Goal: Task Accomplishment & Management: Use online tool/utility

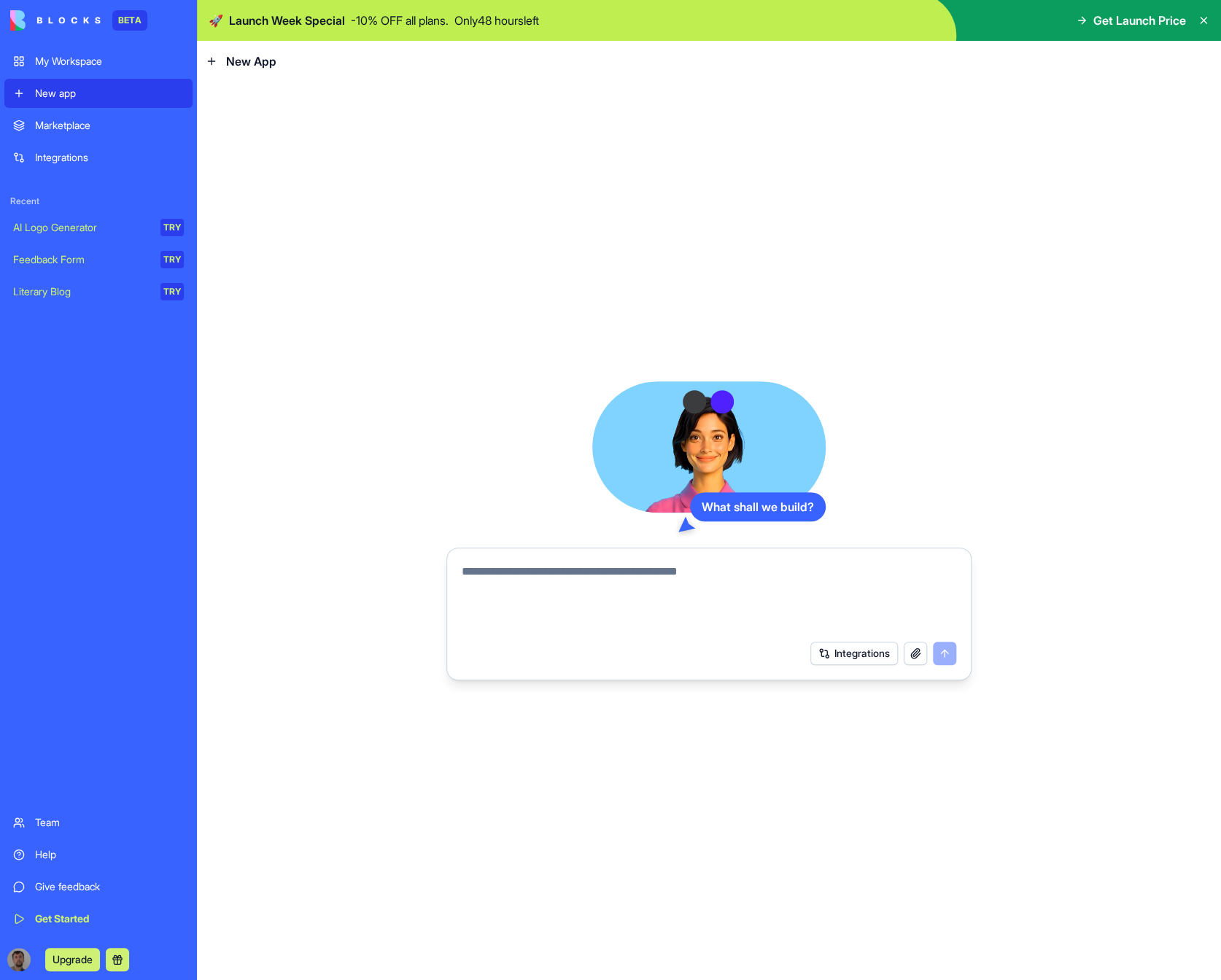
click at [139, 100] on div "New app" at bounding box center [109, 93] width 149 height 15
click at [232, 61] on span "New App" at bounding box center [251, 62] width 51 height 18
click at [209, 57] on icon at bounding box center [211, 62] width 12 height 12
click at [746, 583] on textarea at bounding box center [709, 598] width 494 height 70
type textarea "*"
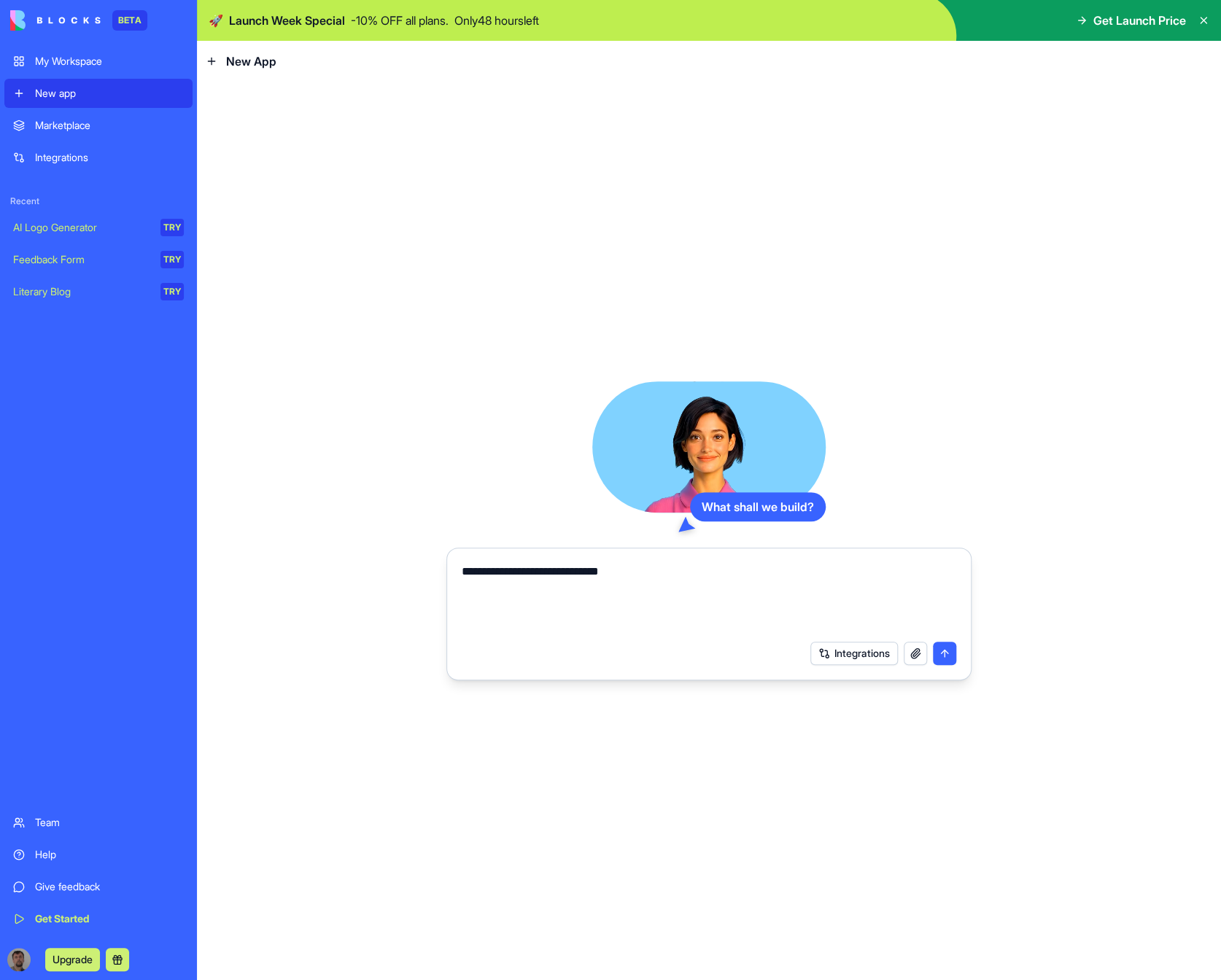
type textarea "**********"
click at [947, 657] on button "submit" at bounding box center [945, 654] width 24 height 24
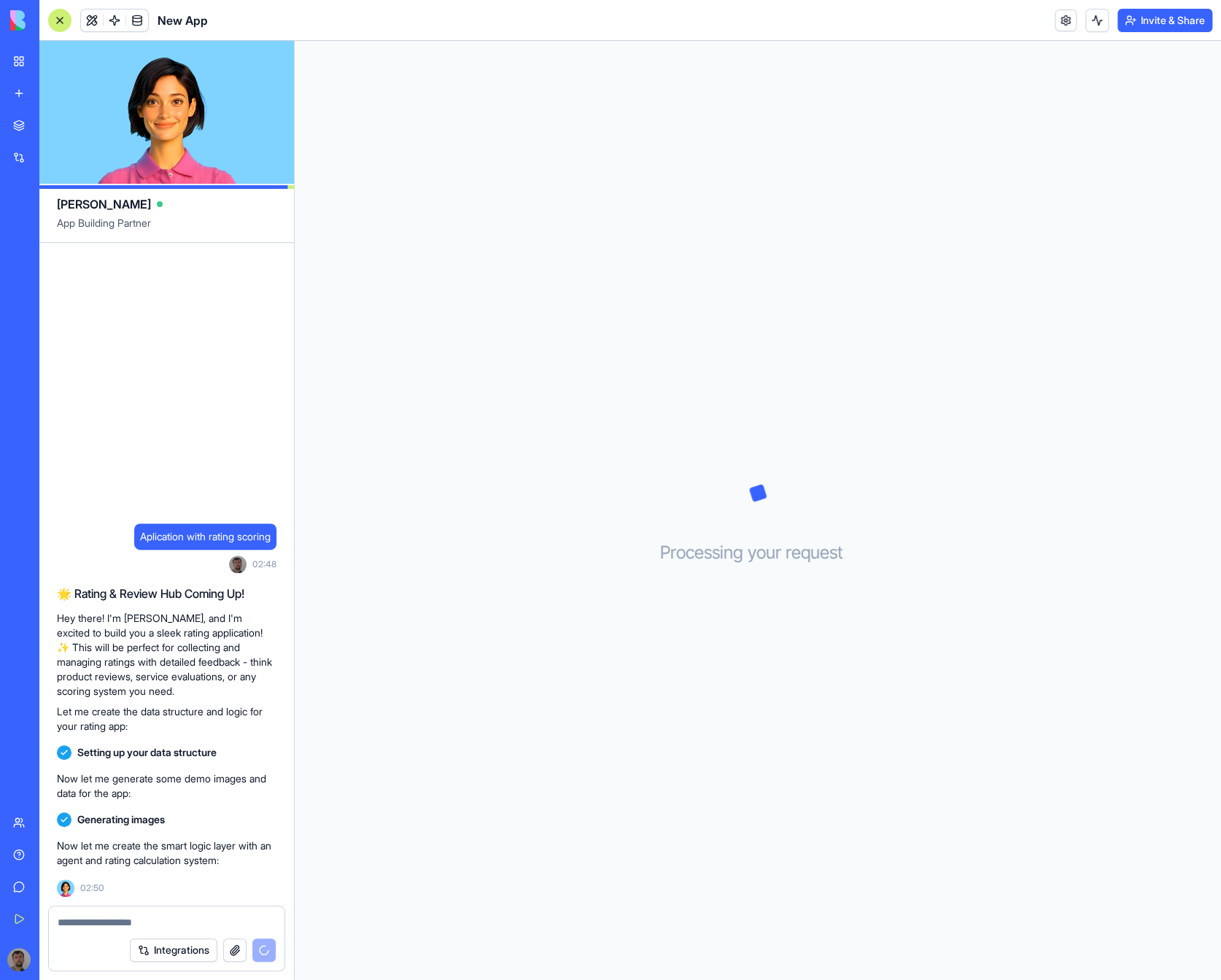
click at [190, 950] on button "Integrations" at bounding box center [174, 951] width 87 height 24
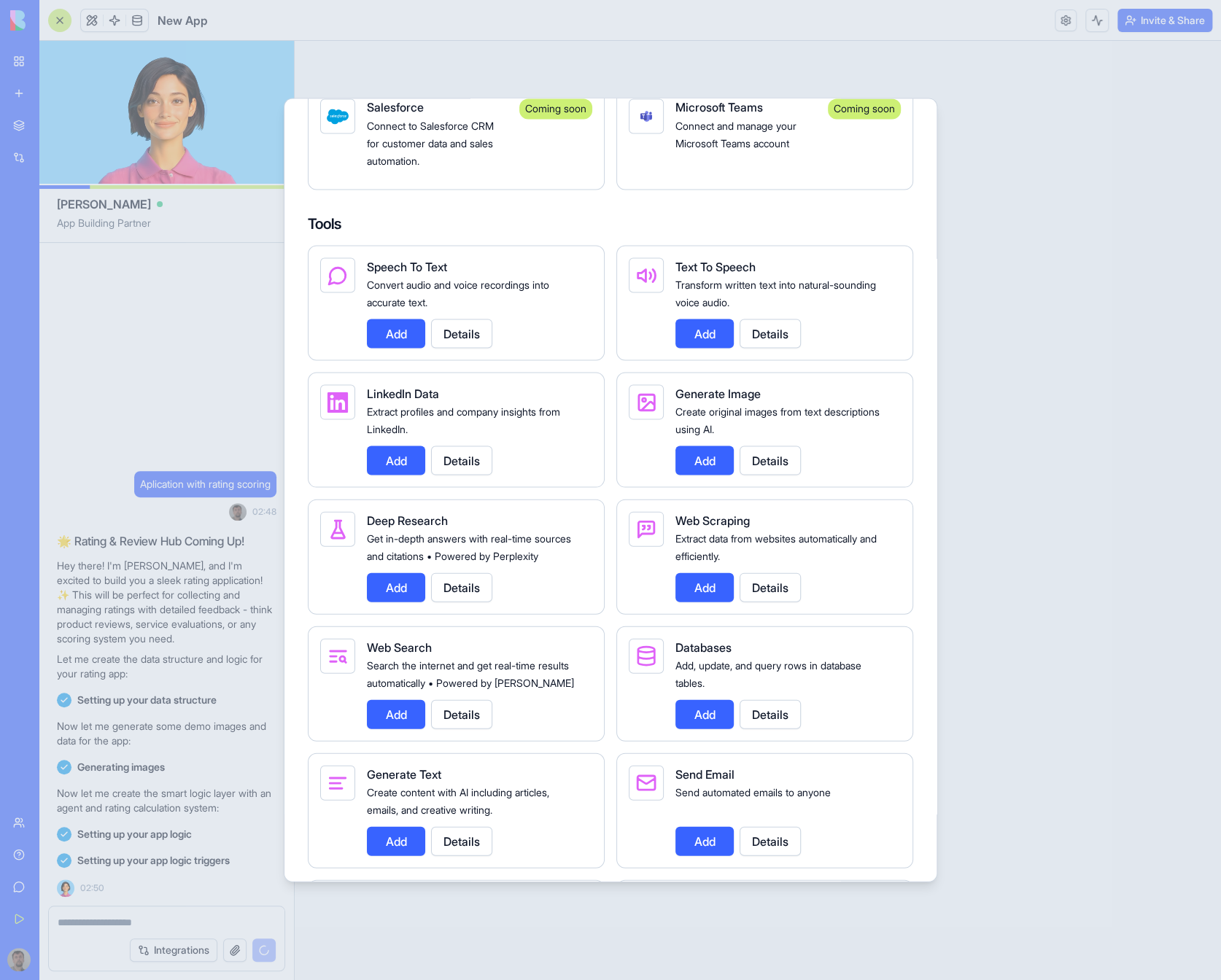
scroll to position [1473, 0]
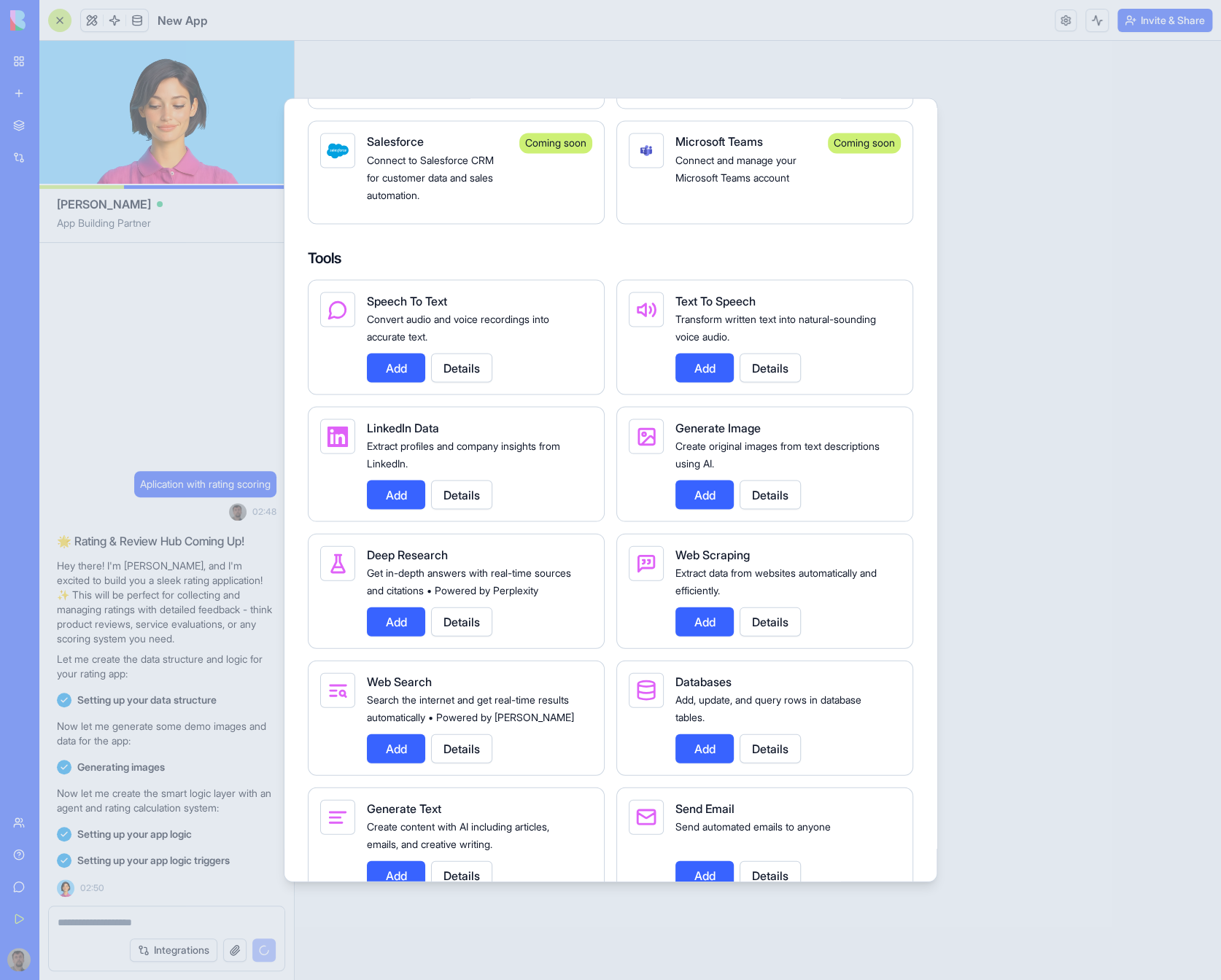
click at [712, 741] on button "Add" at bounding box center [704, 748] width 59 height 29
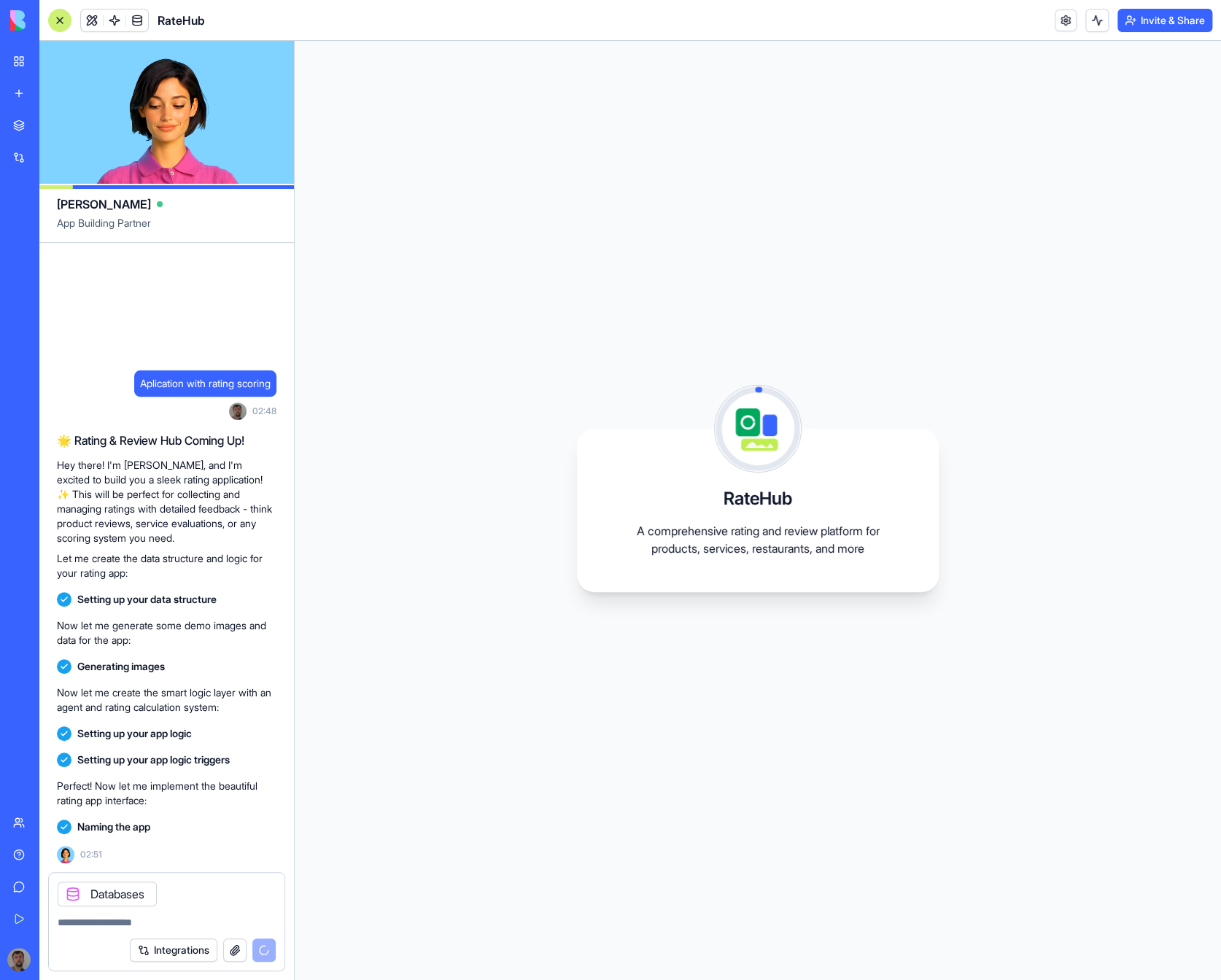
click at [424, 183] on div "RateHub A comprehensive rating and review platform for products, services, rest…" at bounding box center [757, 510] width 926 height 939
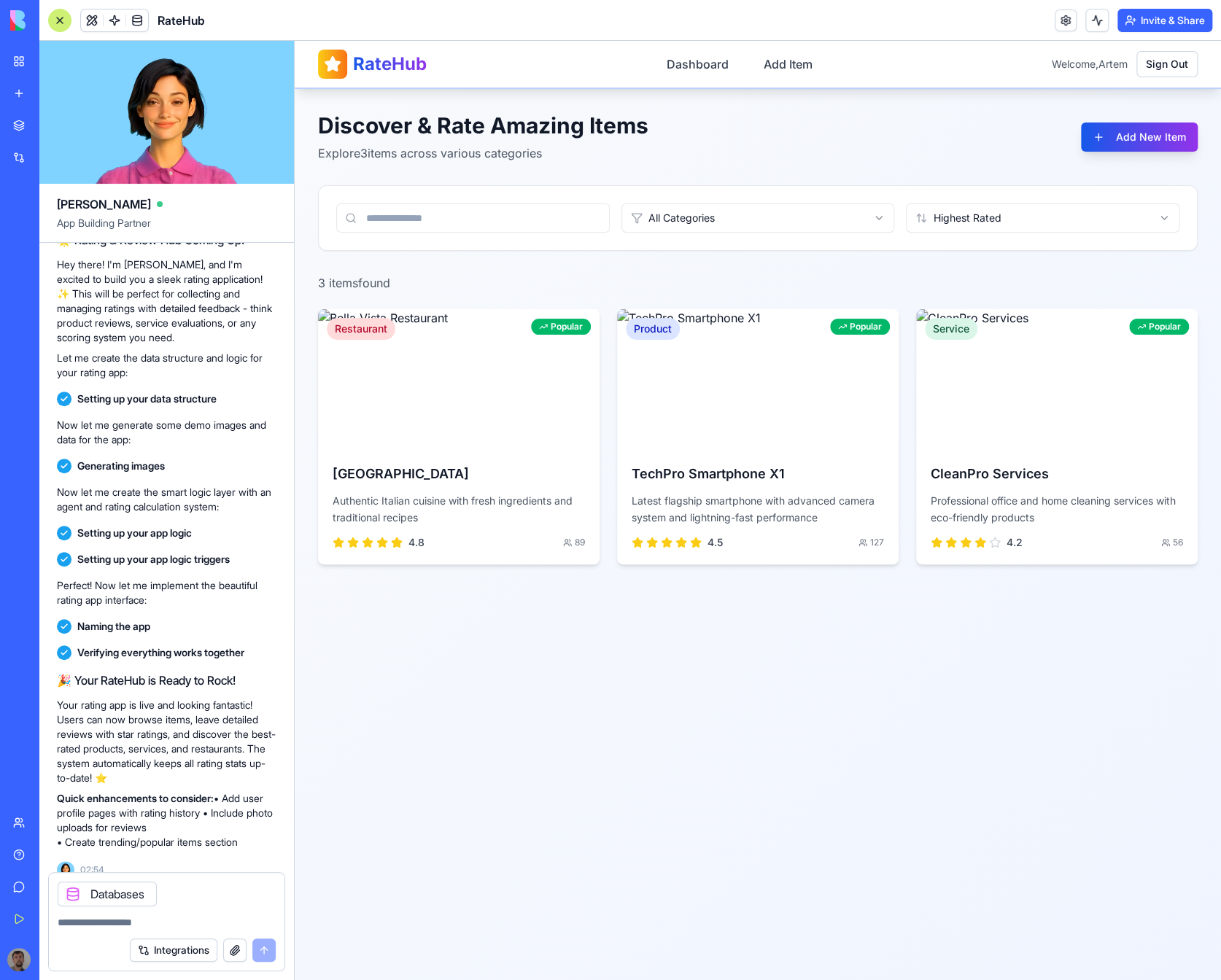
scroll to position [187, 0]
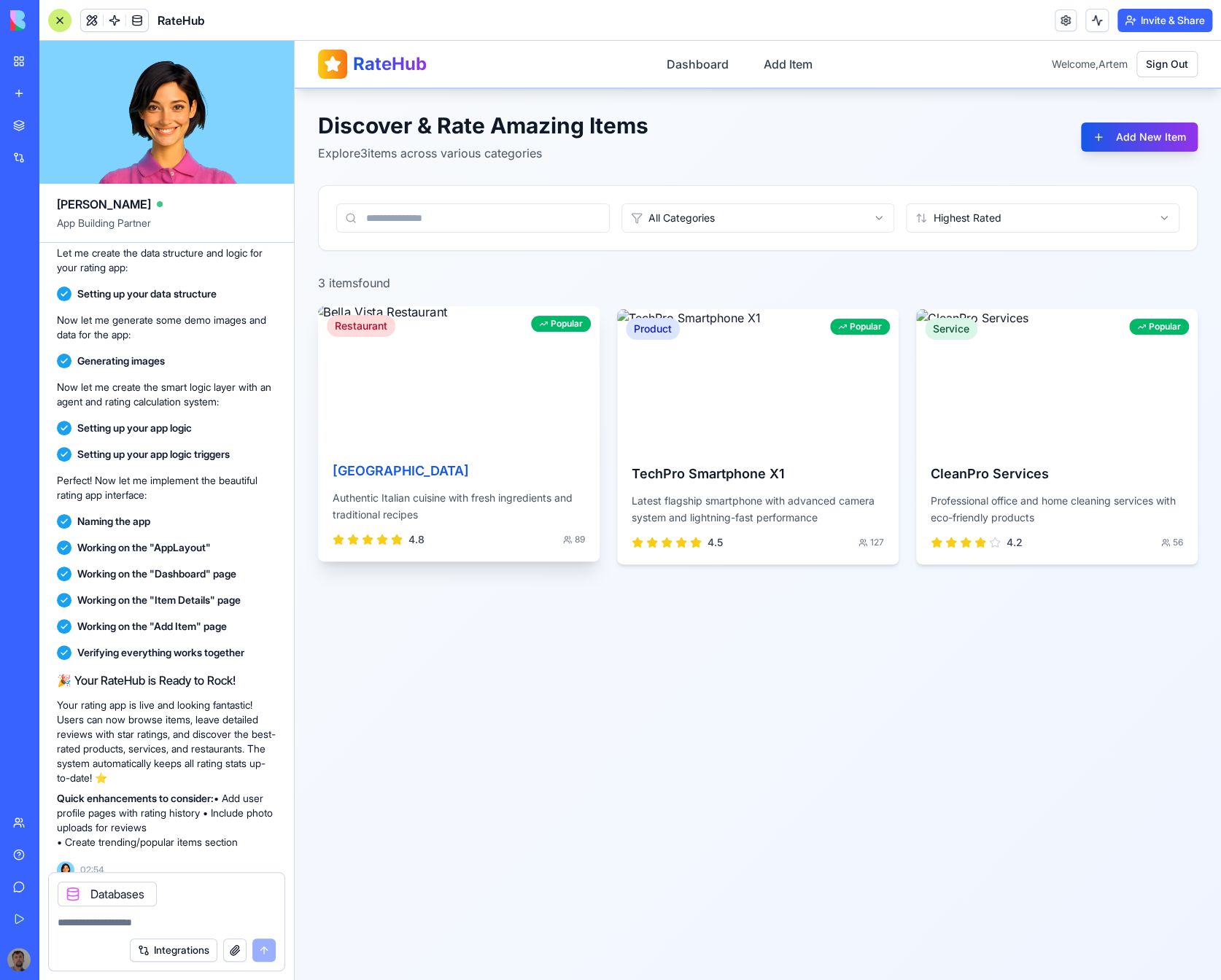
drag, startPoint x: 507, startPoint y: 493, endPoint x: 593, endPoint y: 475, distance: 87.9
click at [507, 493] on p "Authentic Italian cuisine with fresh ingredients and traditional recipes" at bounding box center [459, 507] width 252 height 34
click at [587, 222] on input "text" at bounding box center [474, 217] width 274 height 29
click at [726, 216] on html "RateHub Dashboard Add Item Welcome, Artem Sign Out Discover & Rate Amazing Item…" at bounding box center [757, 510] width 926 height 939
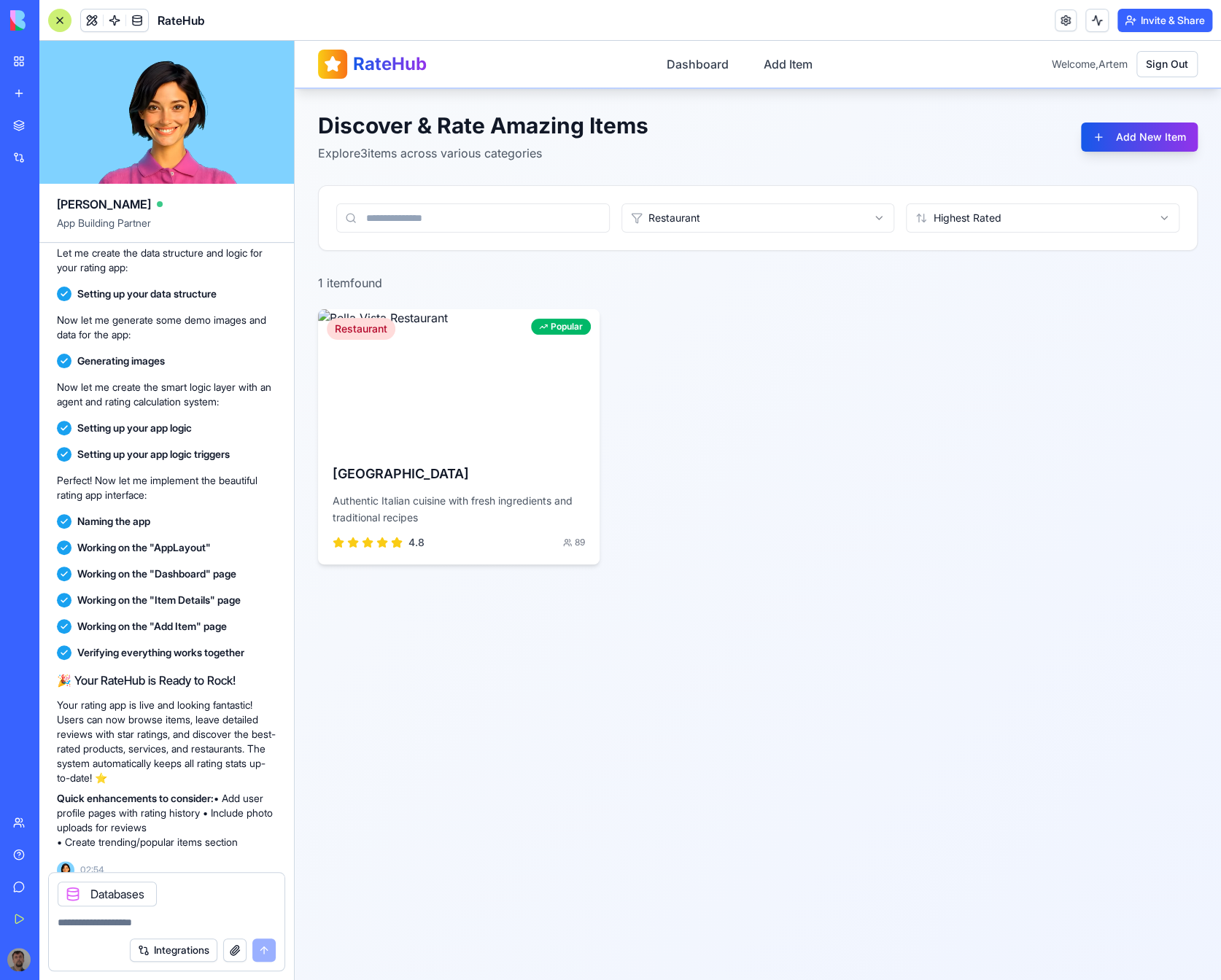
click at [785, 210] on html "RateHub Dashboard Add Item Welcome, Artem Sign Out Discover & Rate Amazing Item…" at bounding box center [757, 510] width 926 height 939
click at [814, 220] on html "RateHub Dashboard Add Item Welcome, Artem Sign Out Discover & Rate Amazing Item…" at bounding box center [757, 510] width 926 height 939
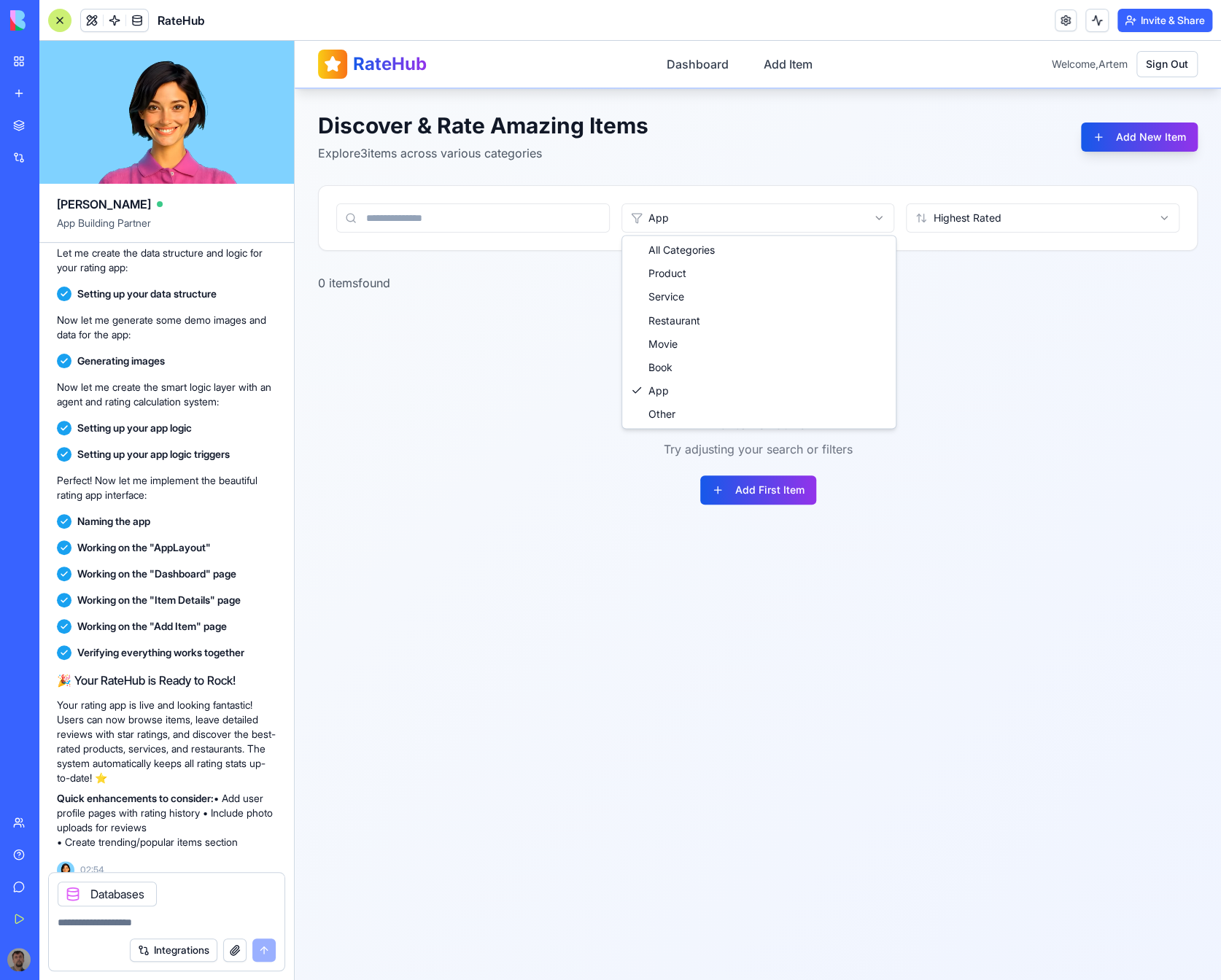
click at [817, 210] on html "RateHub Dashboard Add Item Welcome, Artem Sign Out Discover & Rate Amazing Item…" at bounding box center [757, 510] width 926 height 939
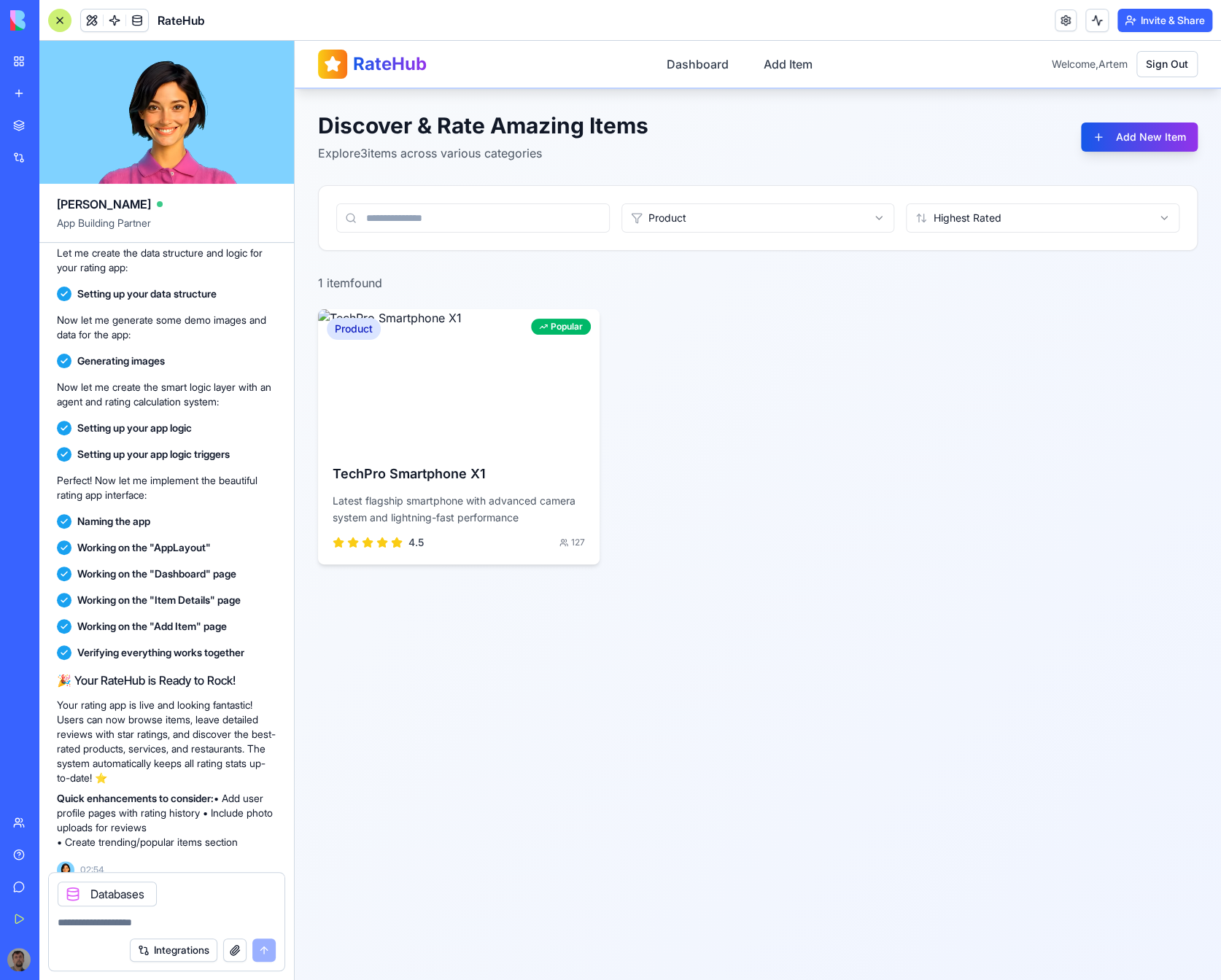
click at [1027, 310] on div "Product Popular TechPro Smartphone X1 Latest flagship smartphone with advanced …" at bounding box center [757, 436] width 880 height 255
click at [752, 340] on div "Product Popular TechPro Smartphone X1 Latest flagship smartphone with advanced …" at bounding box center [757, 436] width 880 height 255
click at [1120, 143] on button "Add New Item" at bounding box center [1140, 136] width 117 height 29
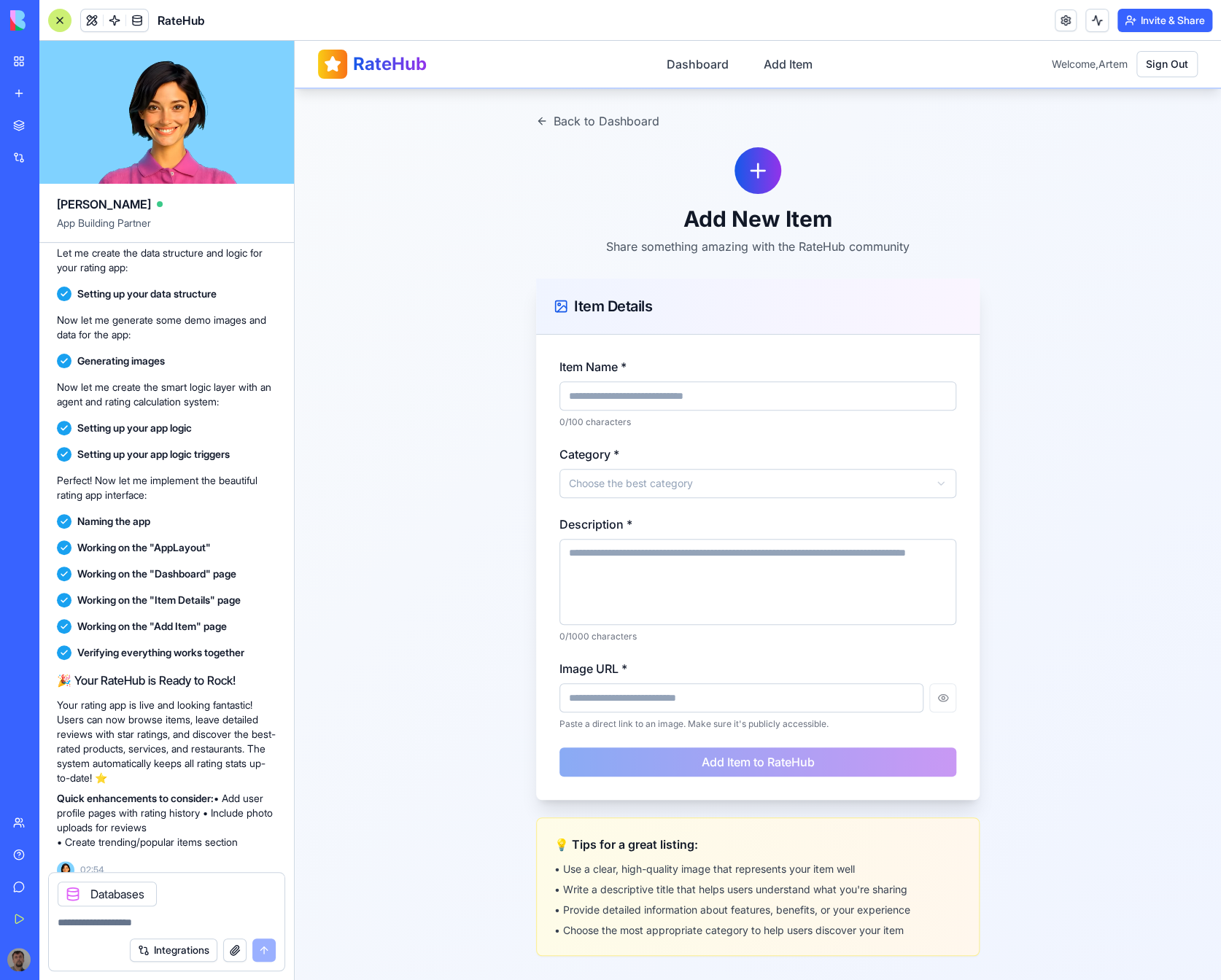
click at [1032, 271] on main "**********" at bounding box center [757, 534] width 926 height 891
click at [540, 117] on icon at bounding box center [542, 121] width 12 height 12
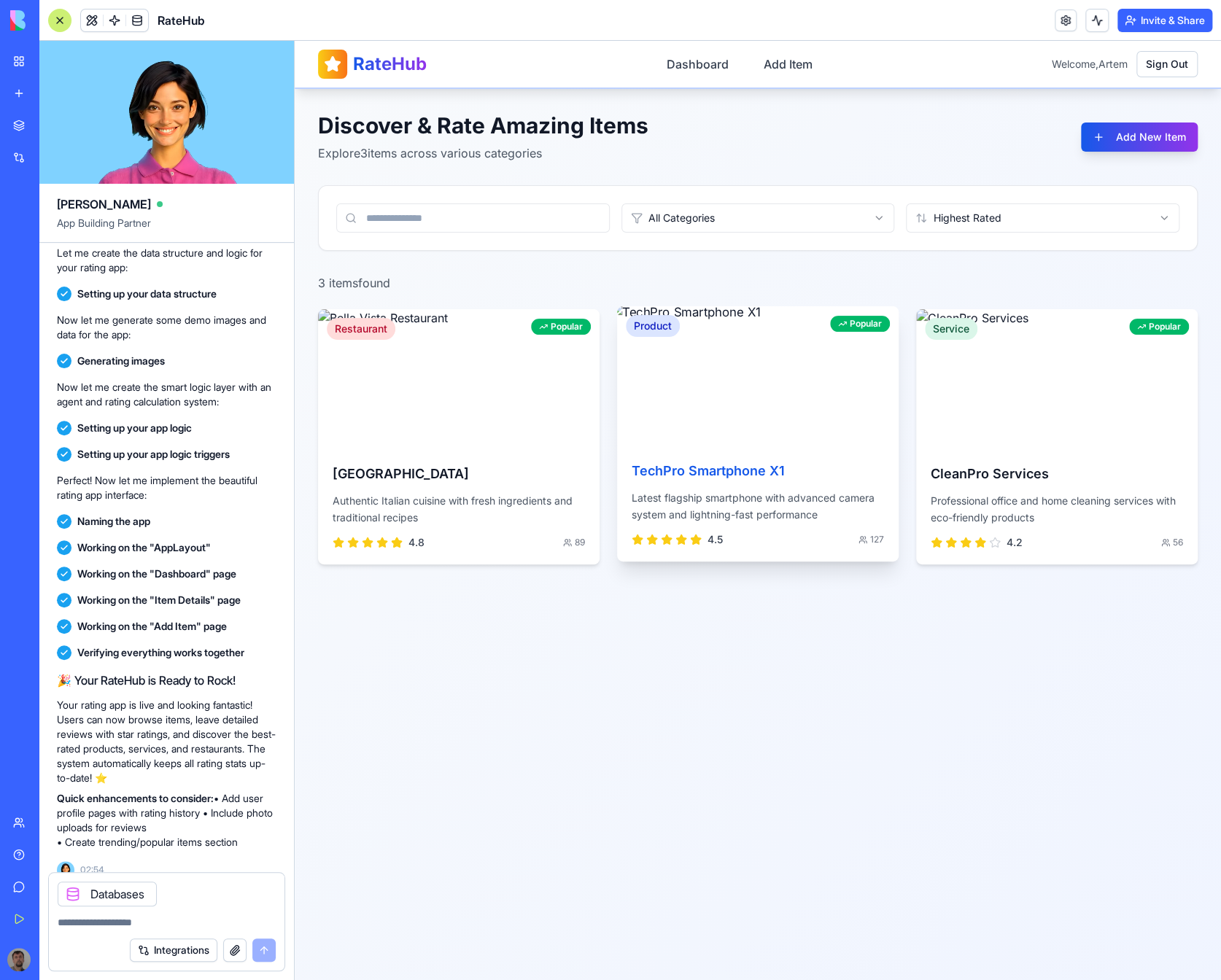
click at [741, 414] on img at bounding box center [757, 376] width 296 height 147
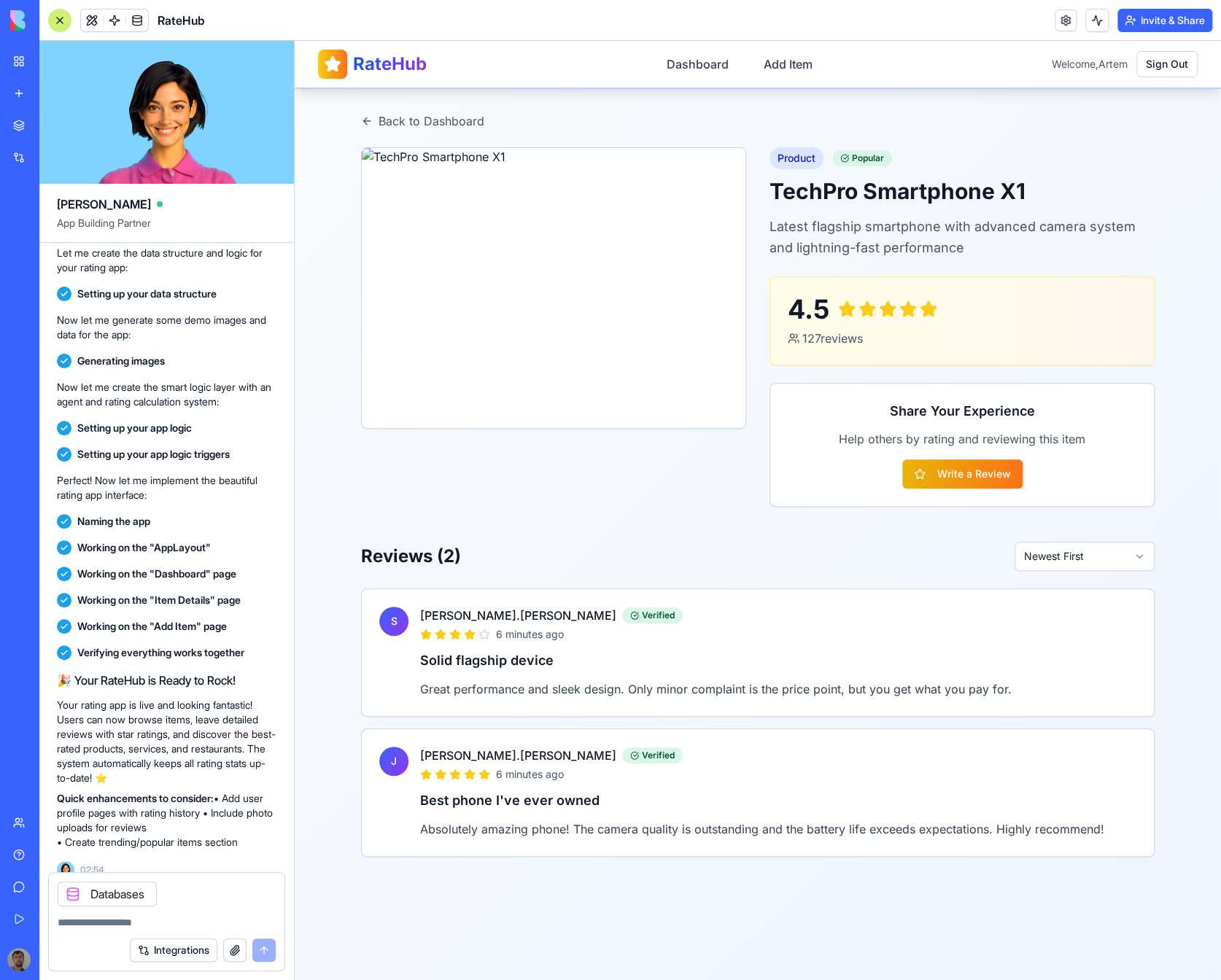
click at [1128, 548] on html "RateHub Dashboard Add Item Welcome, Artem Sign Out Back to Dashboard Product Po…" at bounding box center [757, 510] width 926 height 939
click at [714, 65] on link "Dashboard" at bounding box center [698, 64] width 79 height 29
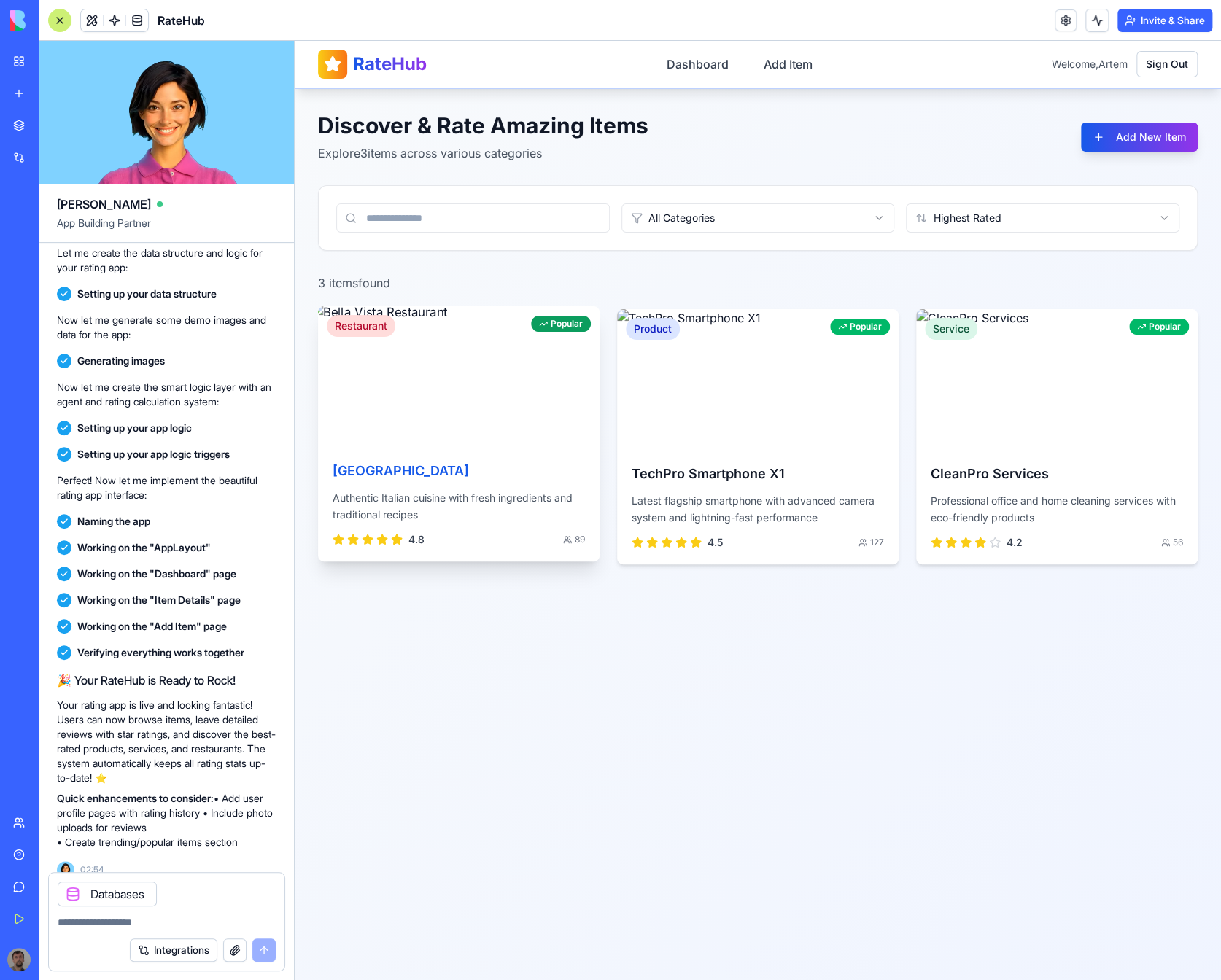
click at [578, 328] on div "Popular" at bounding box center [561, 324] width 60 height 16
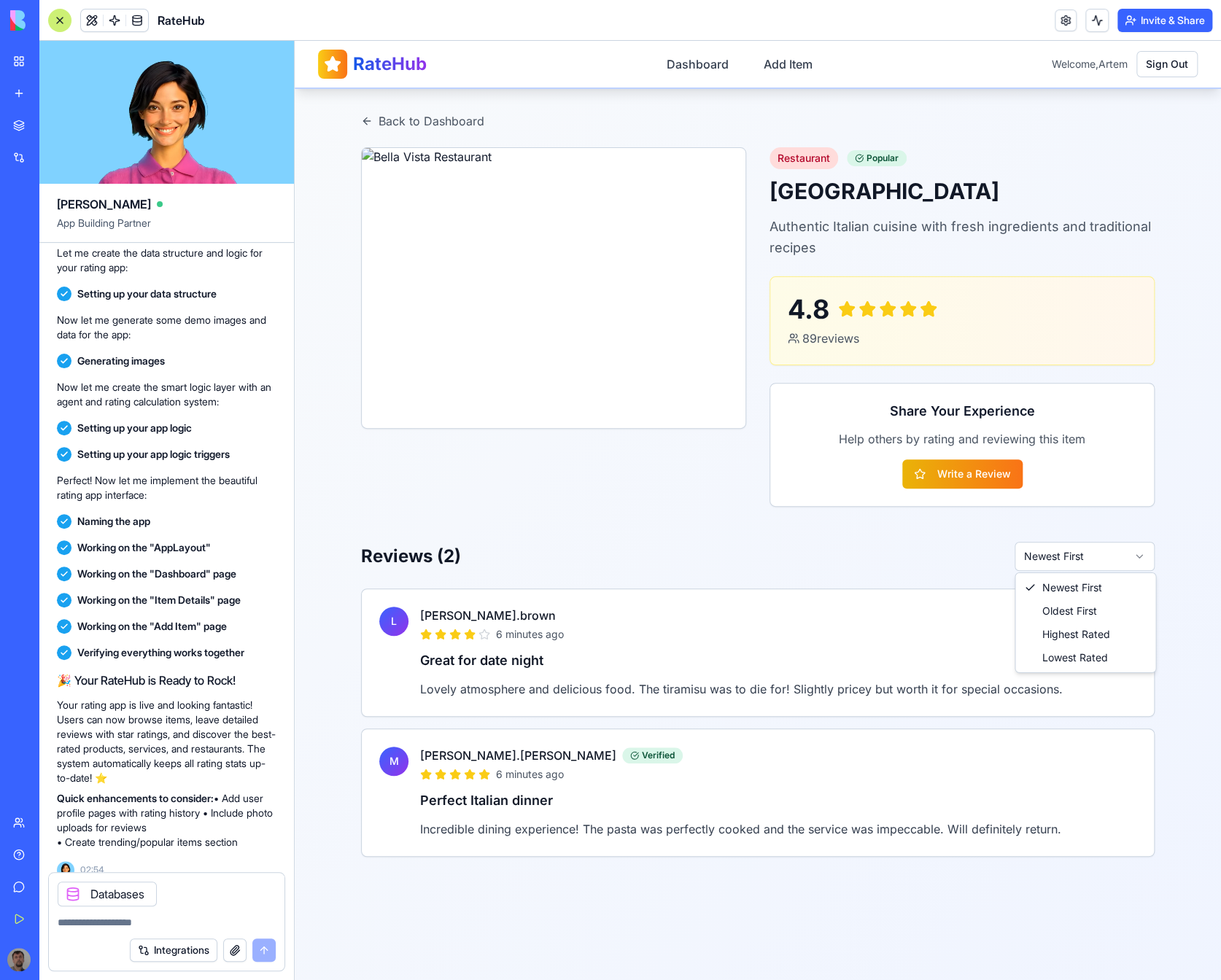
click at [1094, 561] on html "RateHub Dashboard Add Item Welcome, Artem Sign Out Back to Dashboard Restaurant…" at bounding box center [757, 510] width 926 height 939
click at [1096, 562] on html "RateHub Dashboard Add Item Welcome, Artem Sign Out Back to Dashboard Restaurant…" at bounding box center [757, 510] width 926 height 939
click at [953, 529] on div "Back to Dashboard Restaurant Popular Bella Vista Restaurant Authentic Italian c…" at bounding box center [757, 485] width 840 height 791
click at [983, 476] on button "Write a Review" at bounding box center [962, 474] width 120 height 29
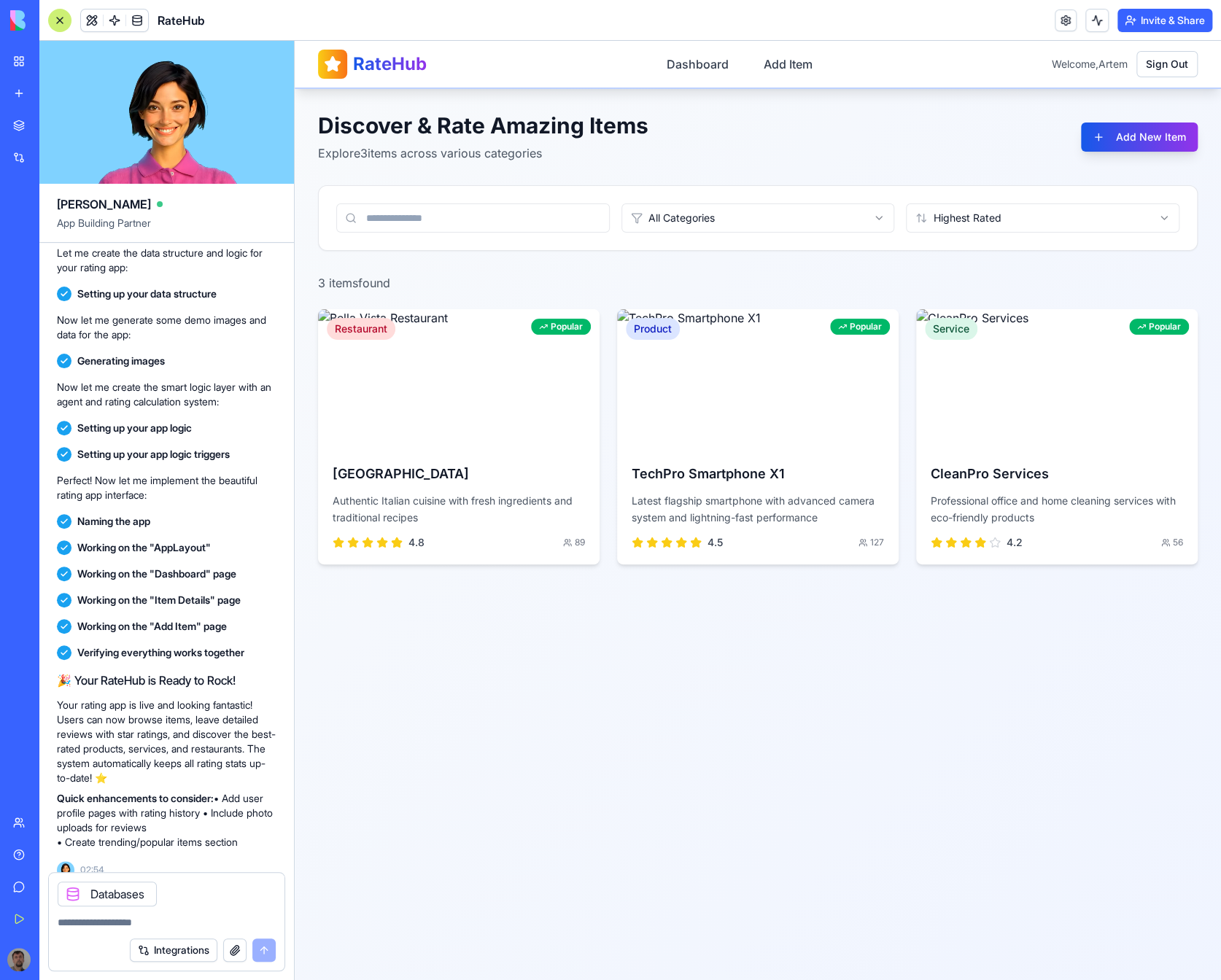
click at [116, 897] on div "Databases" at bounding box center [107, 894] width 99 height 25
click at [147, 926] on textarea at bounding box center [167, 922] width 218 height 15
click at [175, 896] on div "Databases" at bounding box center [166, 890] width 235 height 34
click at [169, 894] on div "Databases" at bounding box center [166, 890] width 235 height 34
click at [150, 893] on div "Databases" at bounding box center [107, 894] width 99 height 25
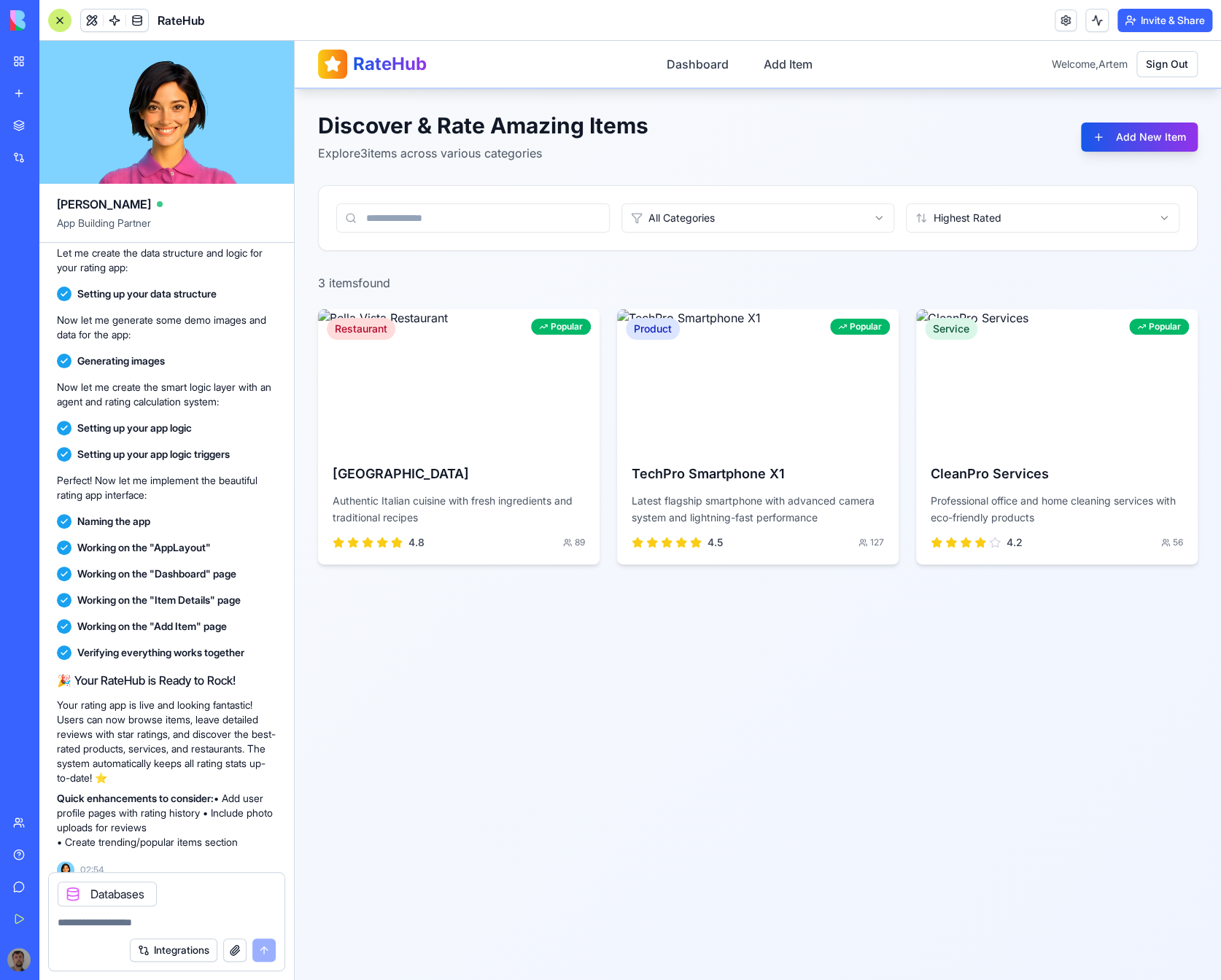
click at [128, 895] on div "Databases" at bounding box center [107, 894] width 99 height 25
click at [202, 955] on button "Integrations" at bounding box center [174, 951] width 87 height 24
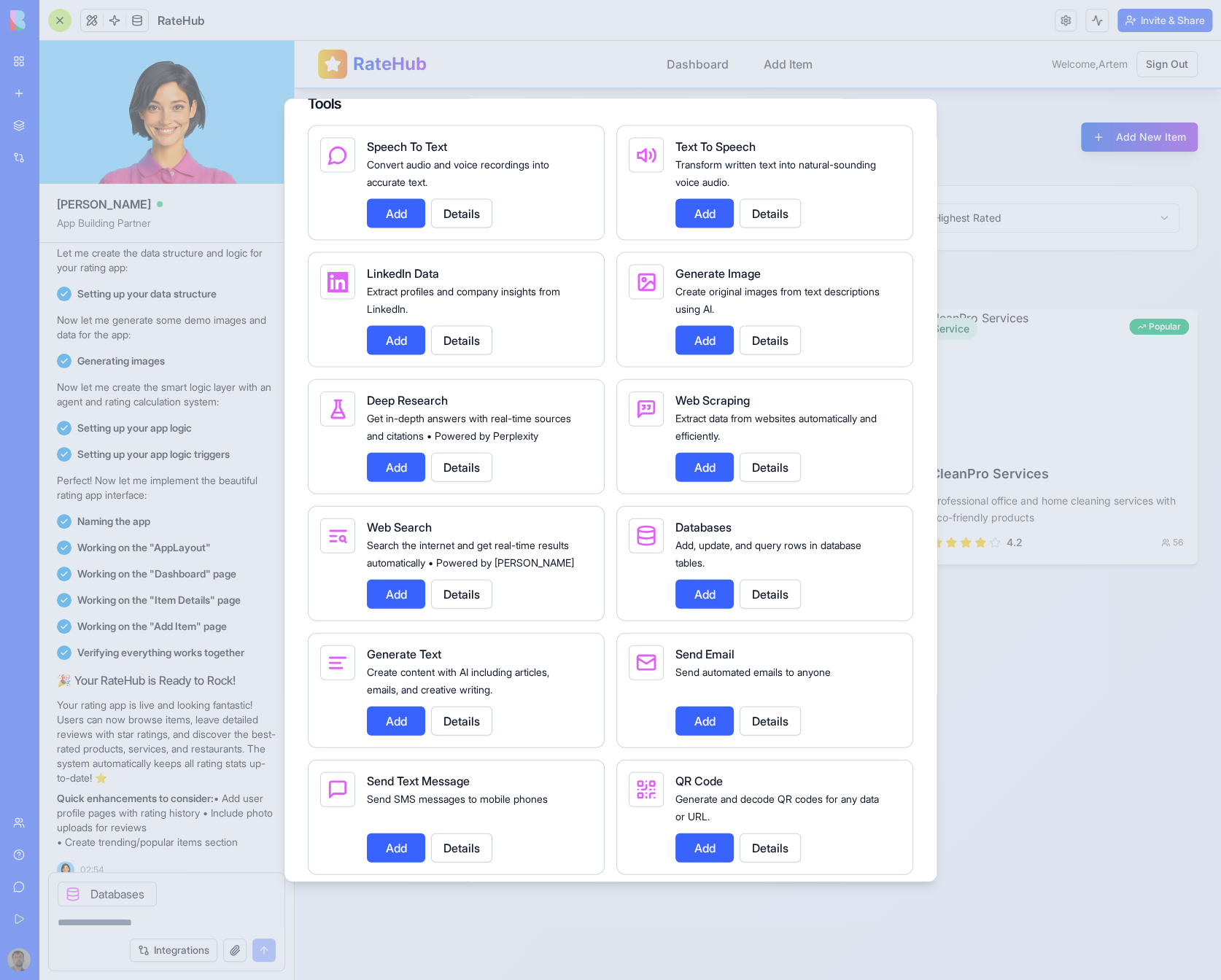
scroll to position [1765, 0]
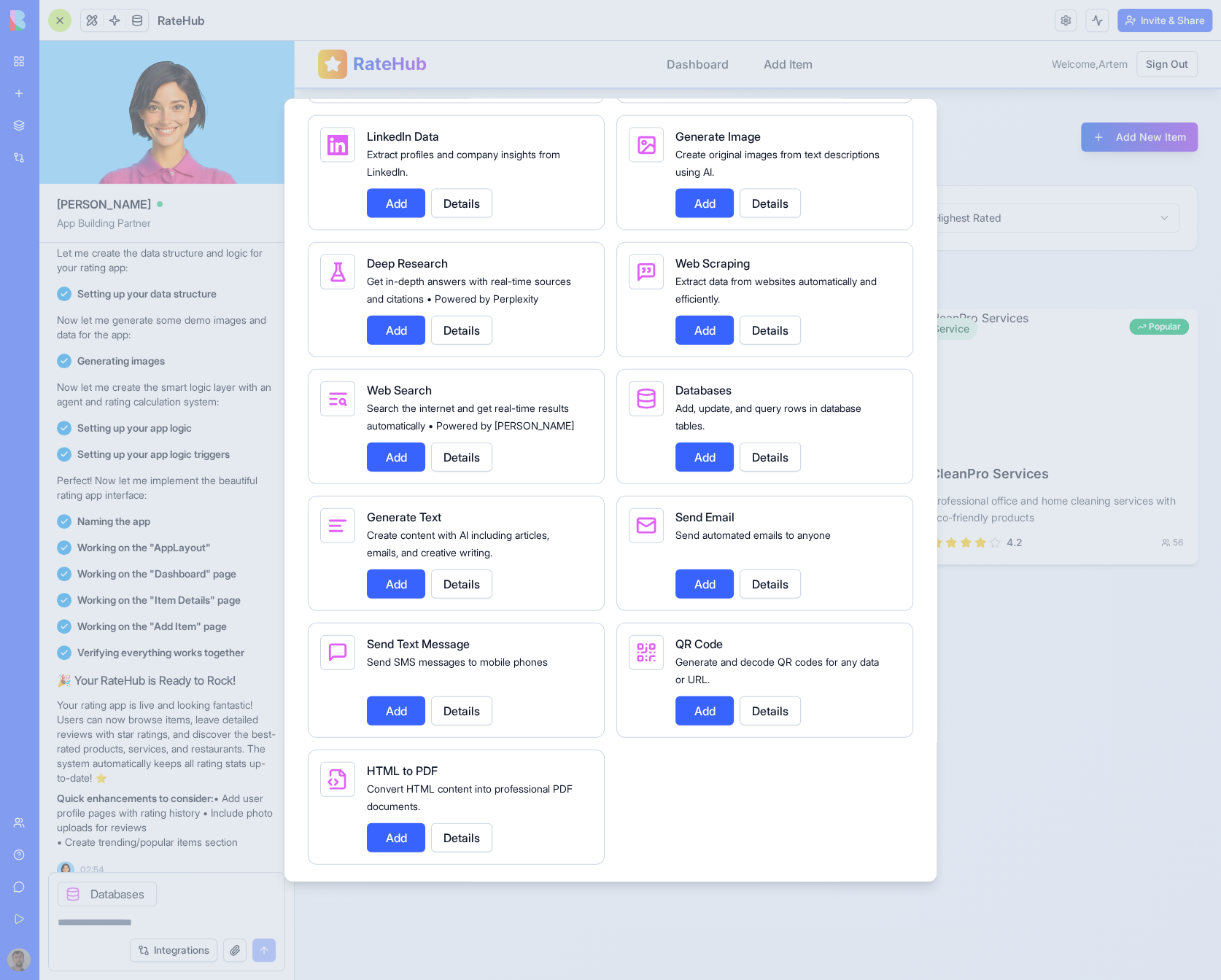
click at [768, 450] on button "Details" at bounding box center [770, 456] width 62 height 29
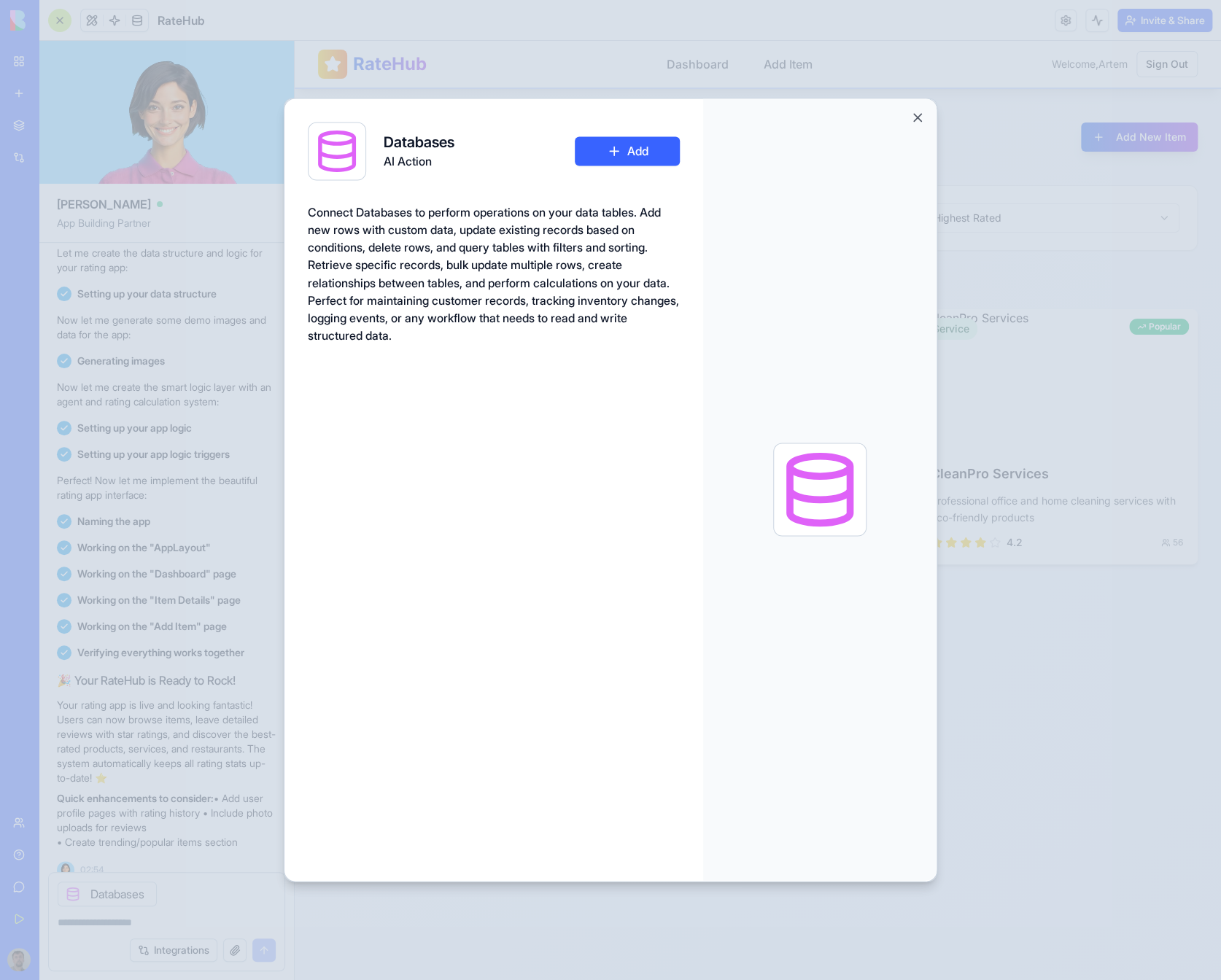
click at [643, 155] on button "Add" at bounding box center [627, 150] width 105 height 29
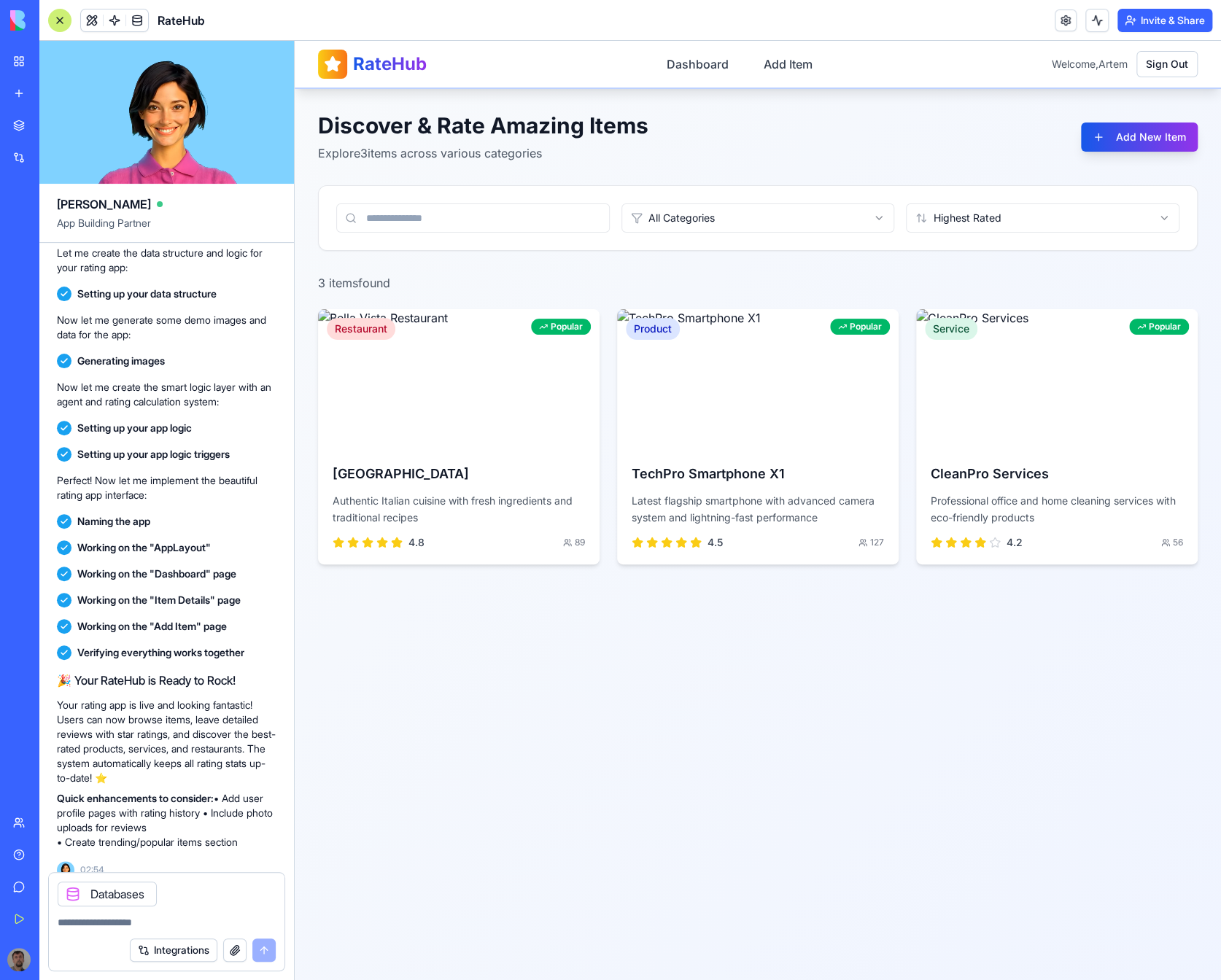
click at [122, 919] on textarea at bounding box center [167, 922] width 218 height 15
click at [235, 950] on button "button" at bounding box center [235, 951] width 24 height 24
click at [134, 909] on div at bounding box center [166, 918] width 235 height 24
click at [164, 911] on div at bounding box center [166, 918] width 235 height 24
click at [105, 923] on textarea at bounding box center [167, 922] width 218 height 15
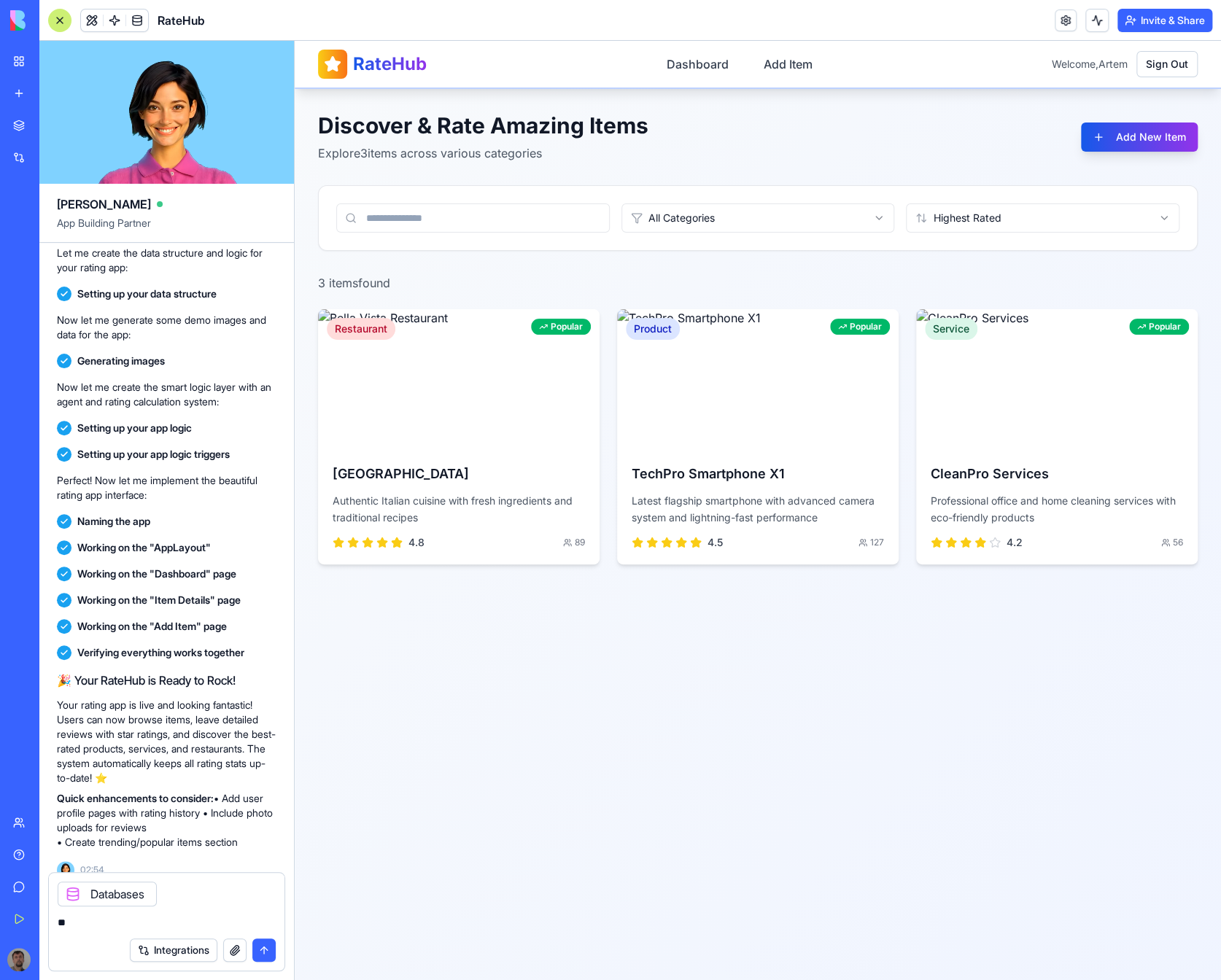
type textarea "*"
type textarea "**********"
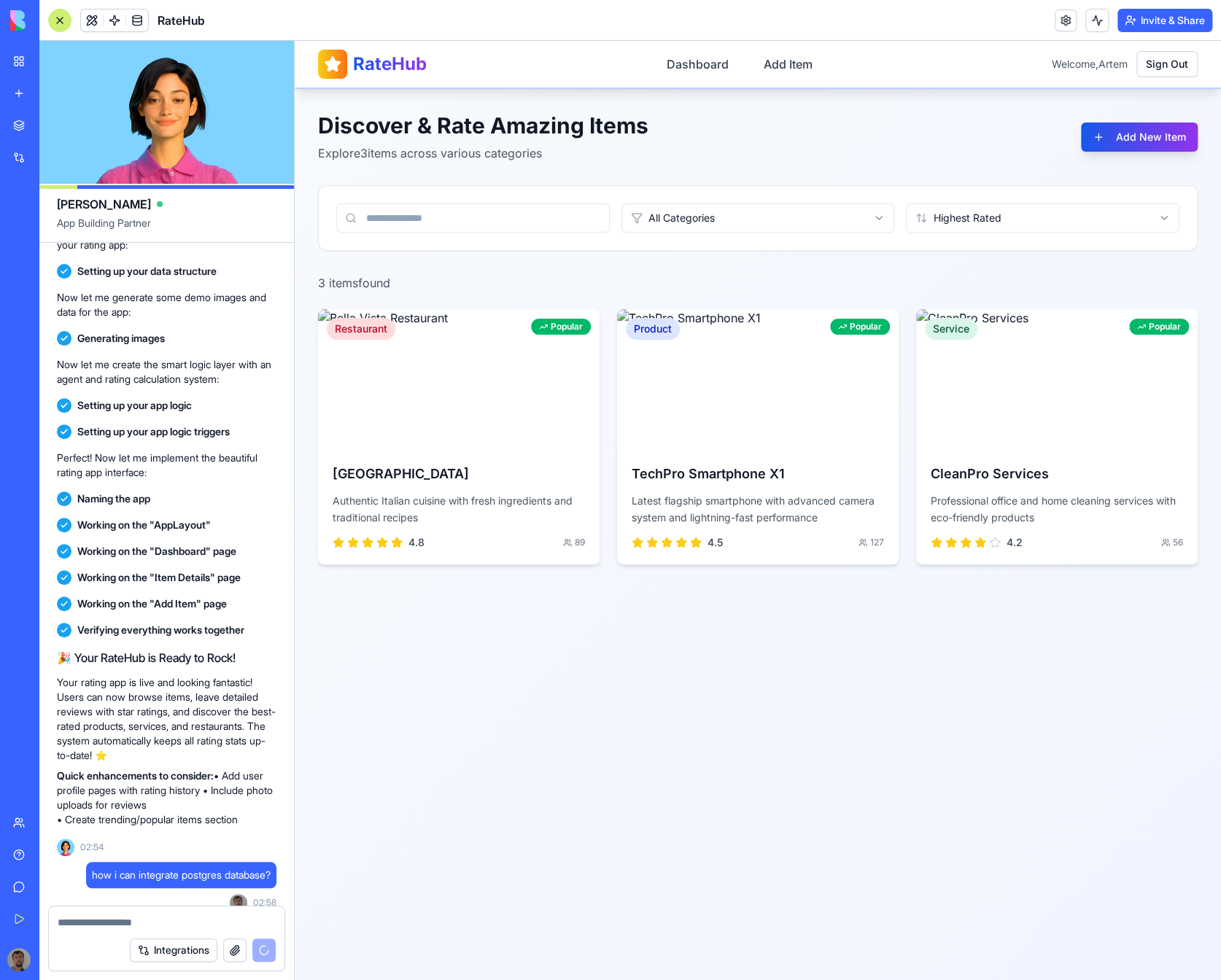
scroll to position [694, 0]
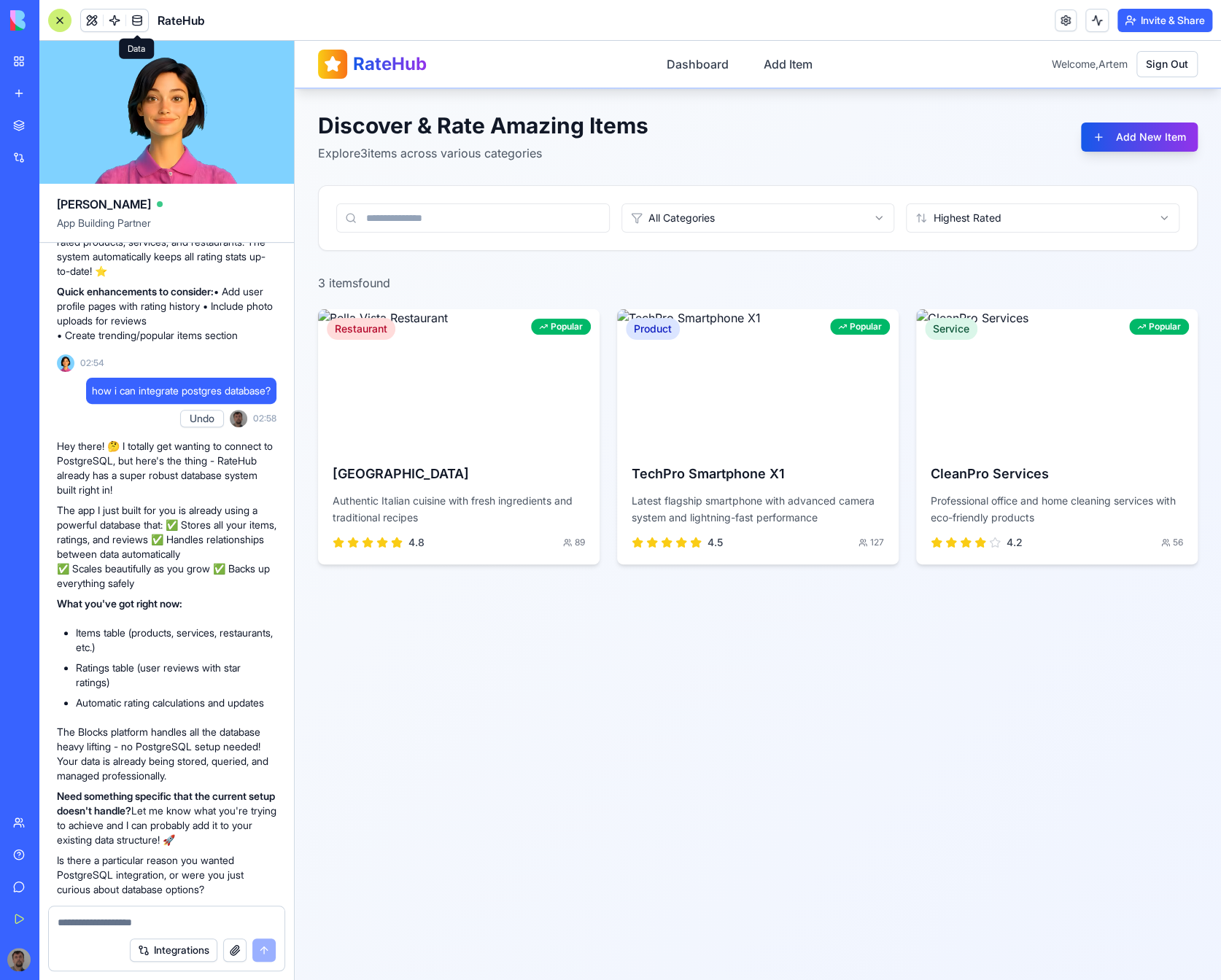
click at [134, 16] on span at bounding box center [137, 20] width 41 height 41
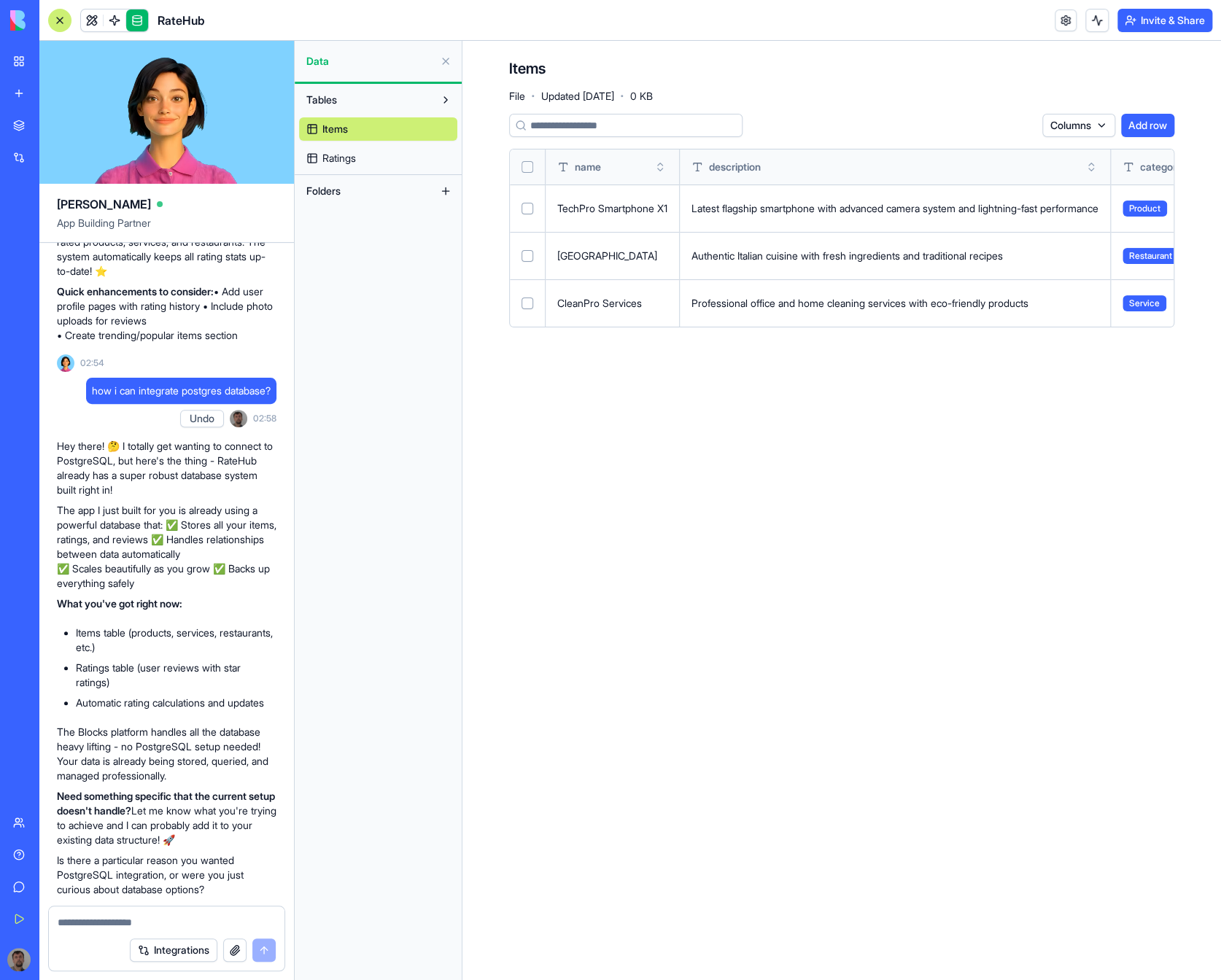
click at [394, 164] on link "Ratings" at bounding box center [377, 159] width 158 height 24
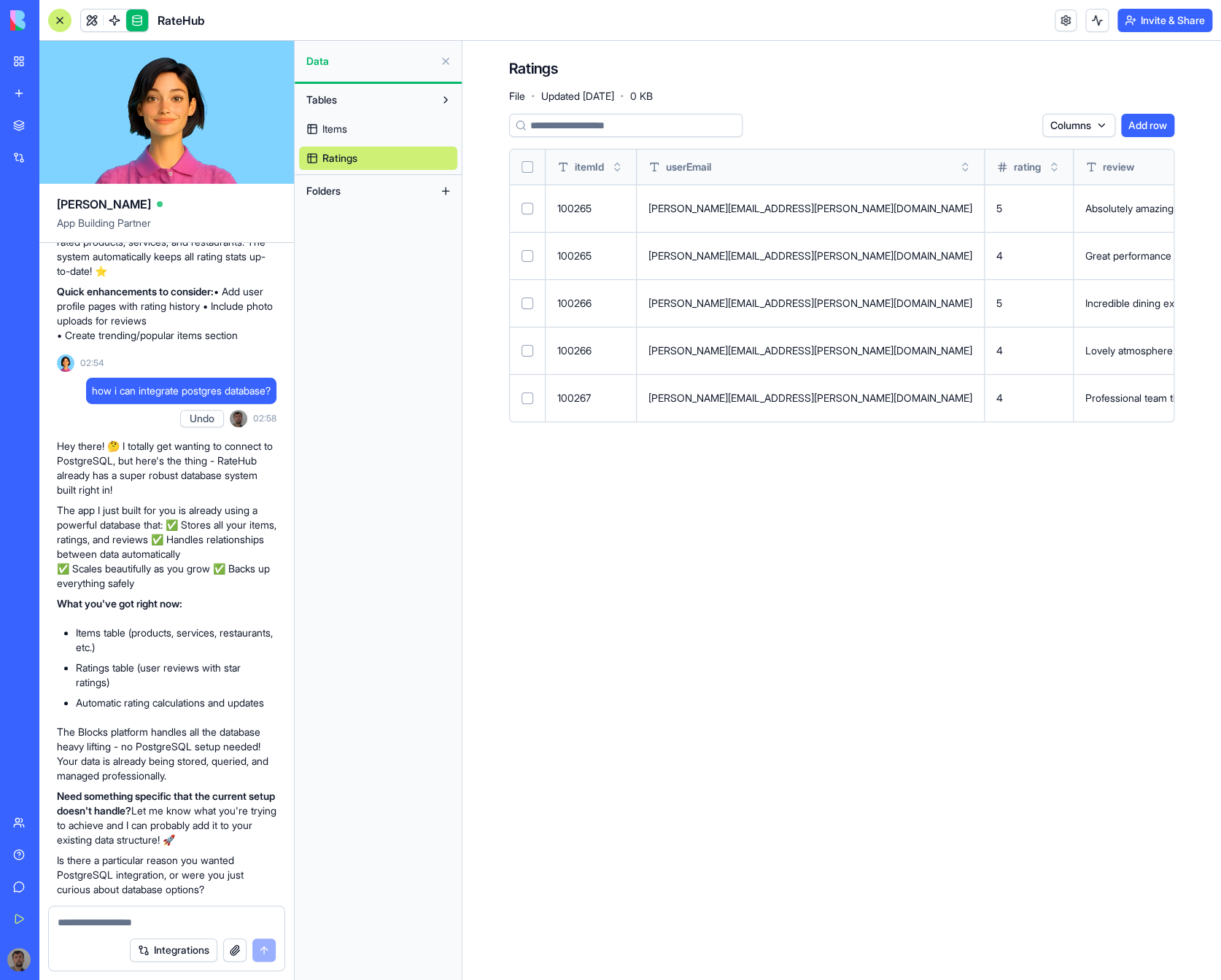
click at [339, 193] on span "Folders" at bounding box center [324, 191] width 35 height 15
click at [447, 194] on button at bounding box center [446, 192] width 24 height 24
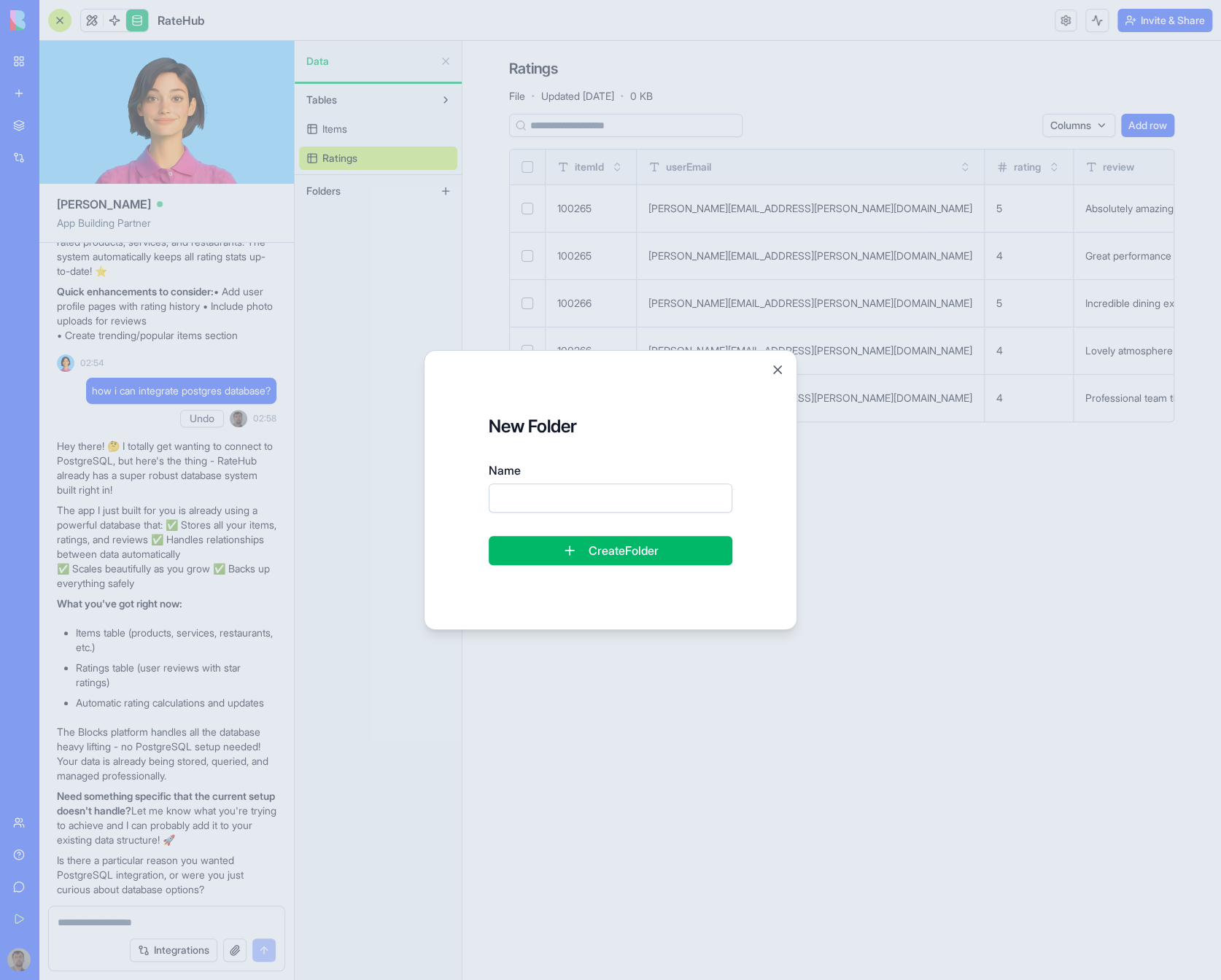
click at [786, 367] on div "New Folder Name Create Folder Close" at bounding box center [610, 490] width 373 height 280
click at [780, 378] on div "New Folder Name Create Folder Close" at bounding box center [610, 490] width 373 height 280
click at [776, 369] on button "Close" at bounding box center [777, 369] width 15 height 15
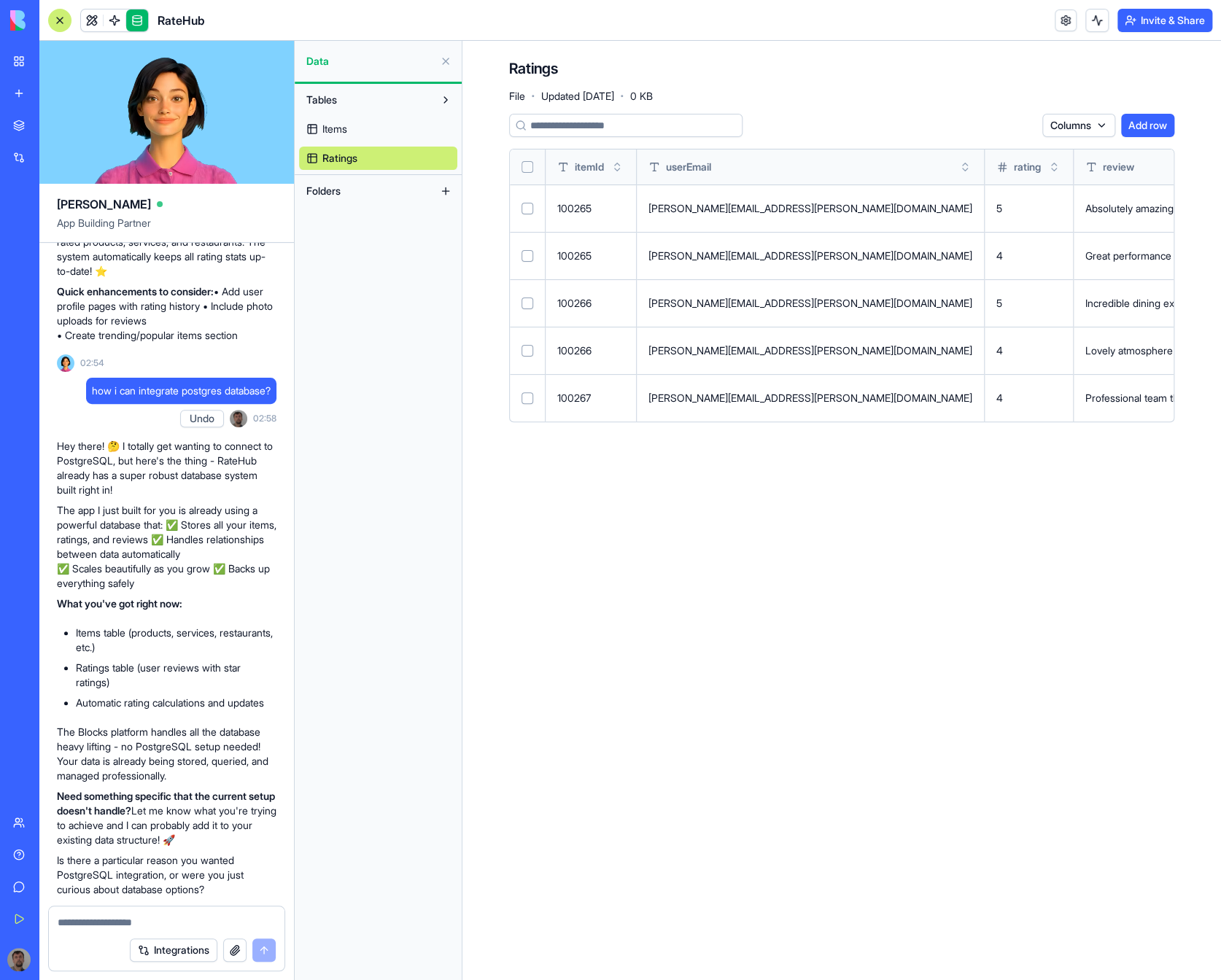
click at [89, 14] on link at bounding box center [92, 21] width 22 height 22
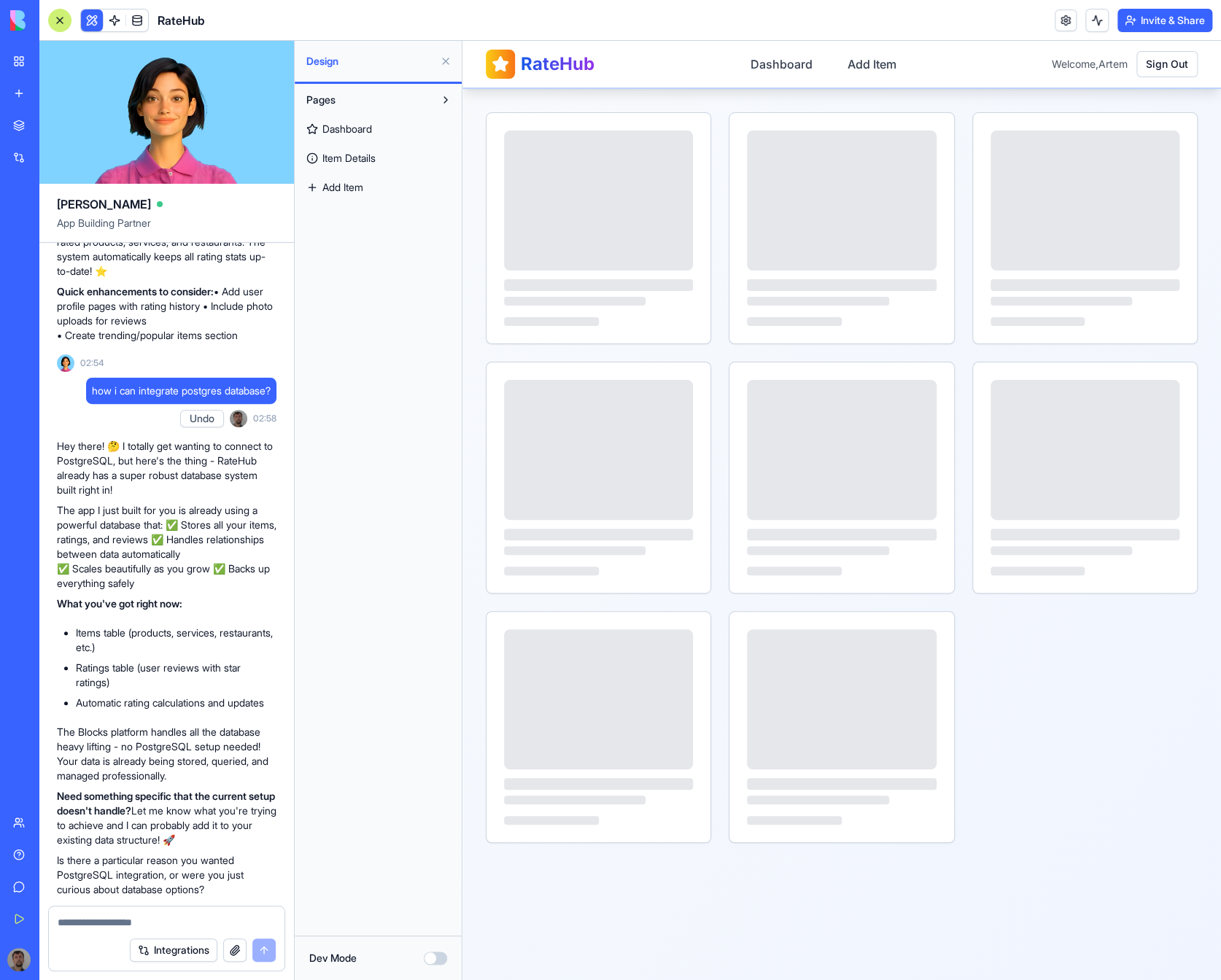
click at [394, 125] on link "Dashboard" at bounding box center [377, 129] width 158 height 24
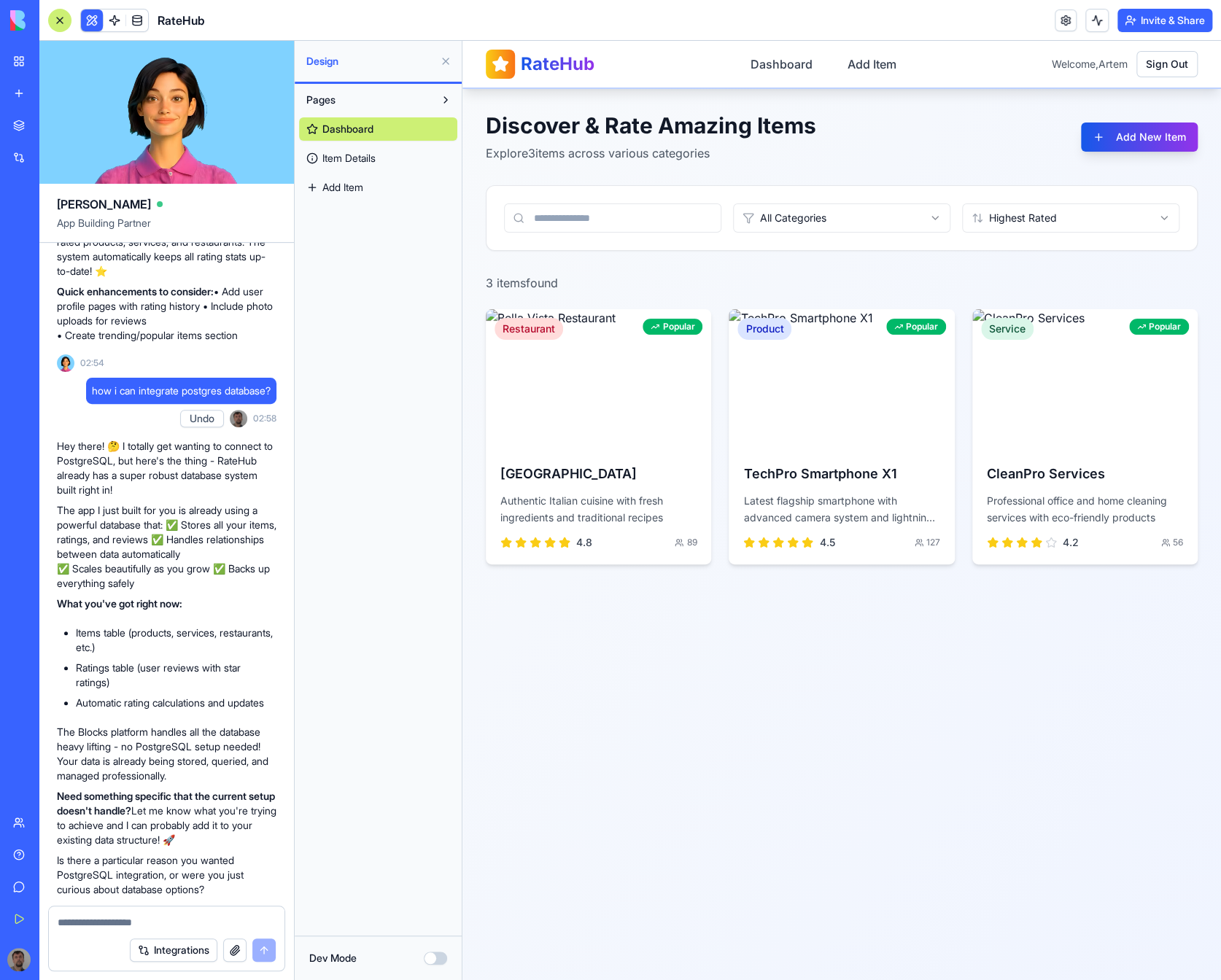
click at [369, 159] on span "Item Details" at bounding box center [349, 158] width 54 height 15
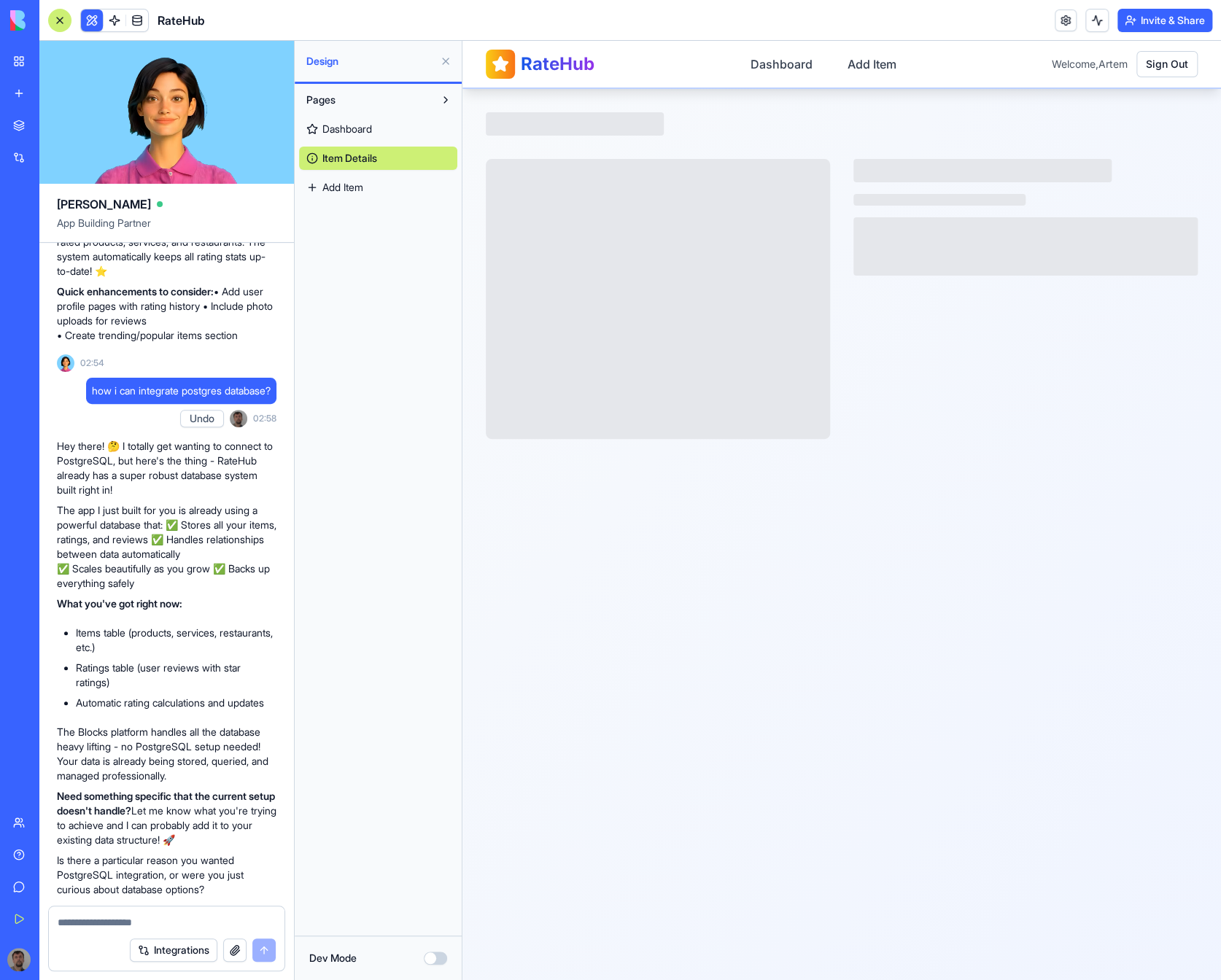
click at [117, 18] on span at bounding box center [114, 20] width 41 height 41
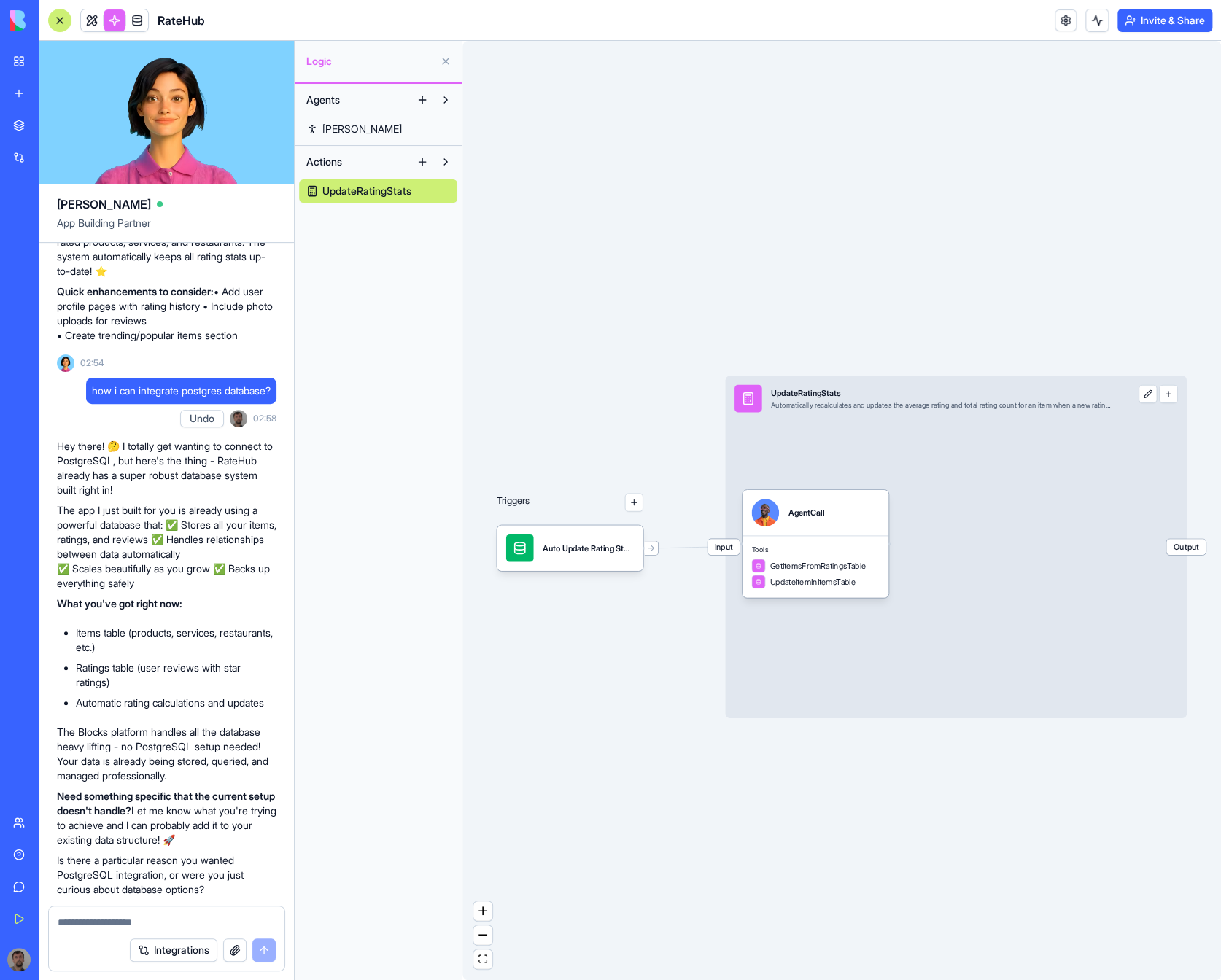
click at [747, 916] on div "Triggers Auto Update Rating StatsTrigger Input UpdateRatingStats Automatically …" at bounding box center [842, 510] width 758 height 939
